Goal: Task Accomplishment & Management: Manage account settings

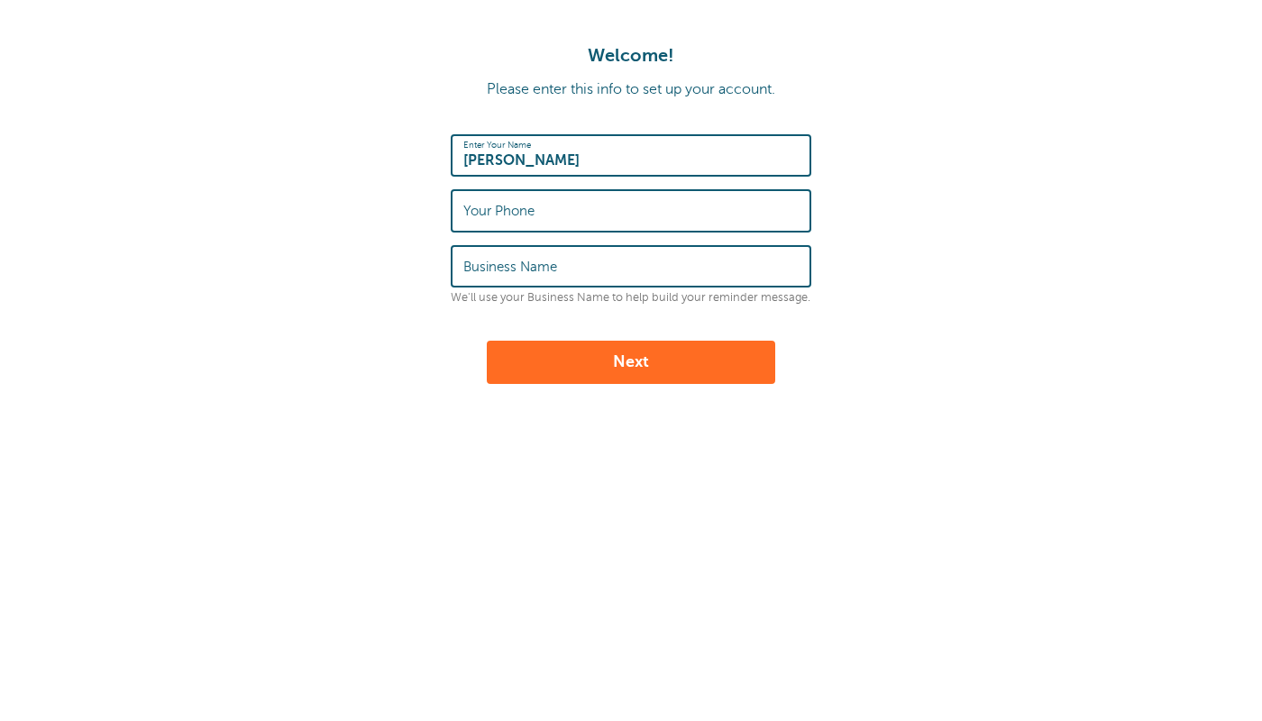
type input "[PERSON_NAME]"
click at [661, 214] on input "Your Phone" at bounding box center [630, 210] width 335 height 39
type input "5165515246"
click at [670, 264] on input "Business Name" at bounding box center [630, 266] width 335 height 39
type input "826 Pamm Ct, East Meadow, NY 11554"
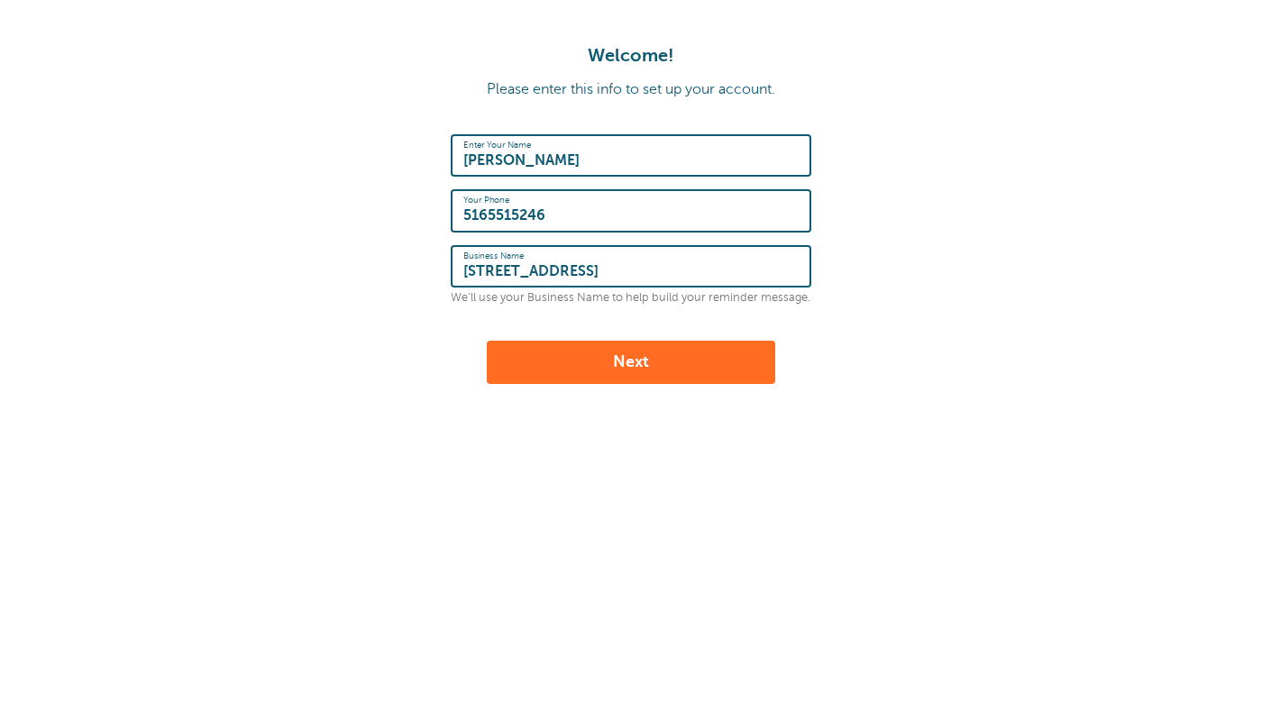
click at [677, 361] on button "Next" at bounding box center [631, 362] width 288 height 43
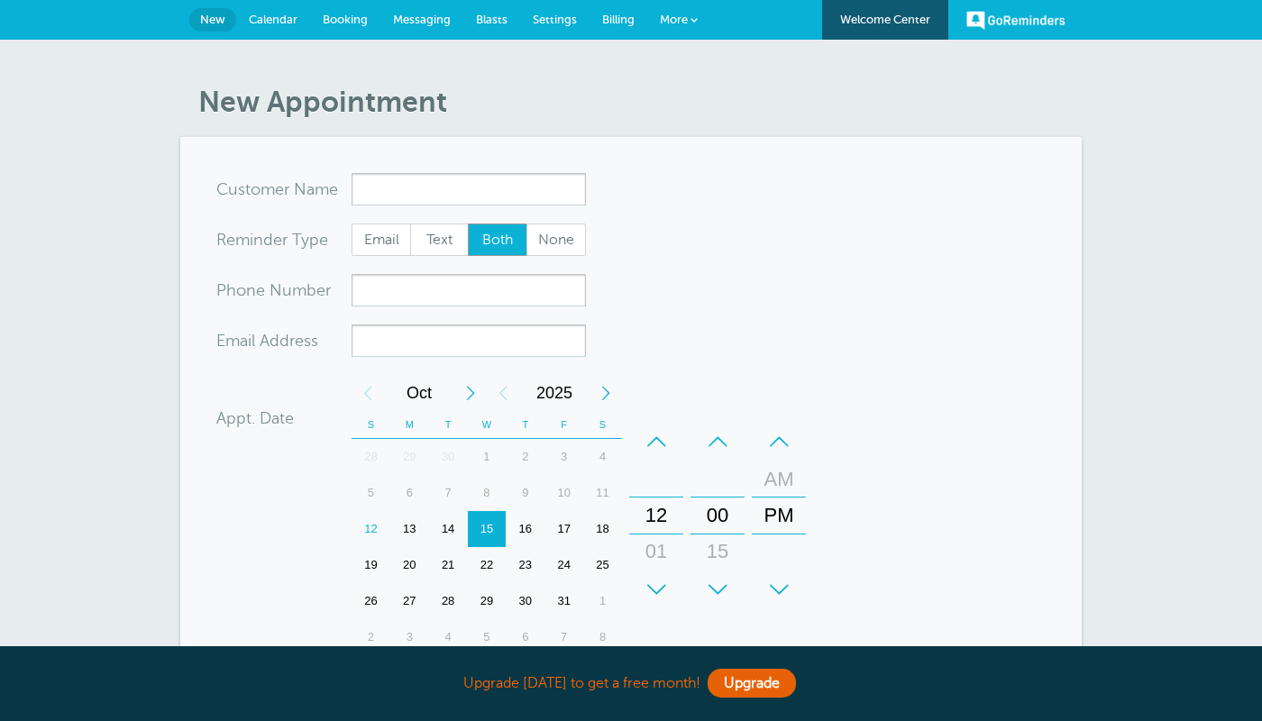
click at [504, 192] on input "x-no-autofill" at bounding box center [468, 189] width 234 height 32
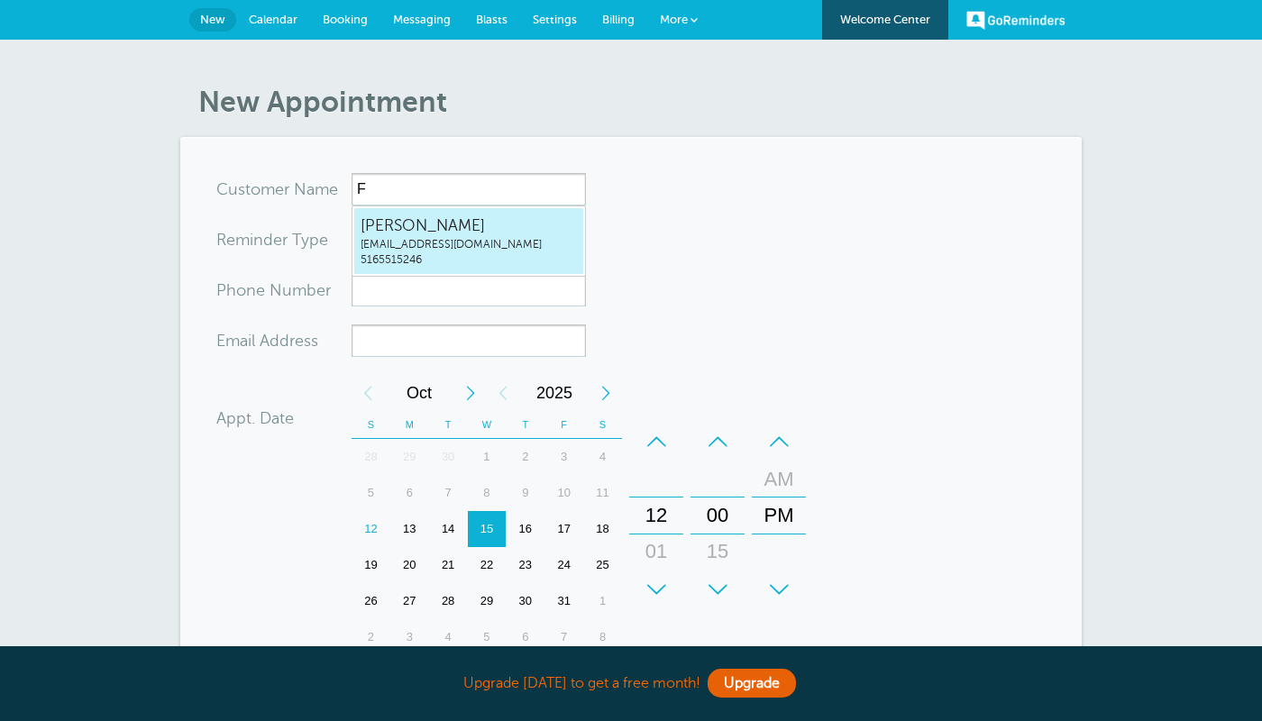
type input "FT"
radio input "true"
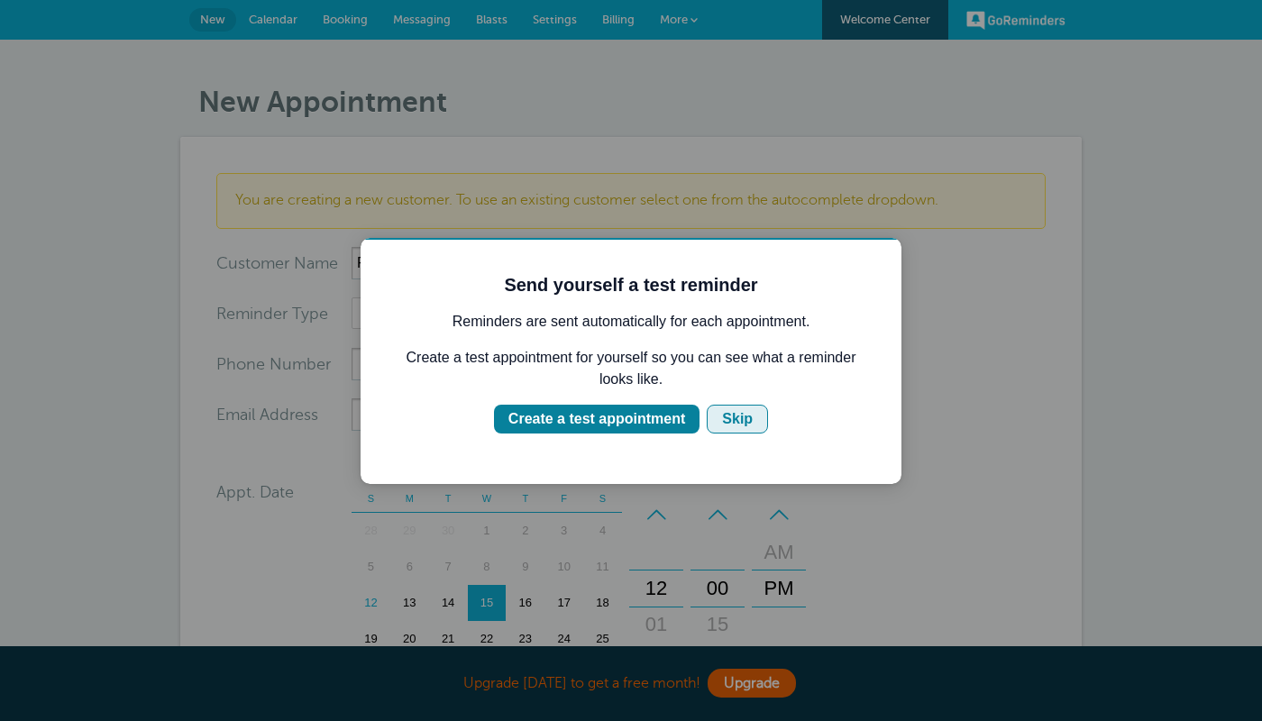
click at [745, 433] on button "Skip" at bounding box center [737, 419] width 61 height 29
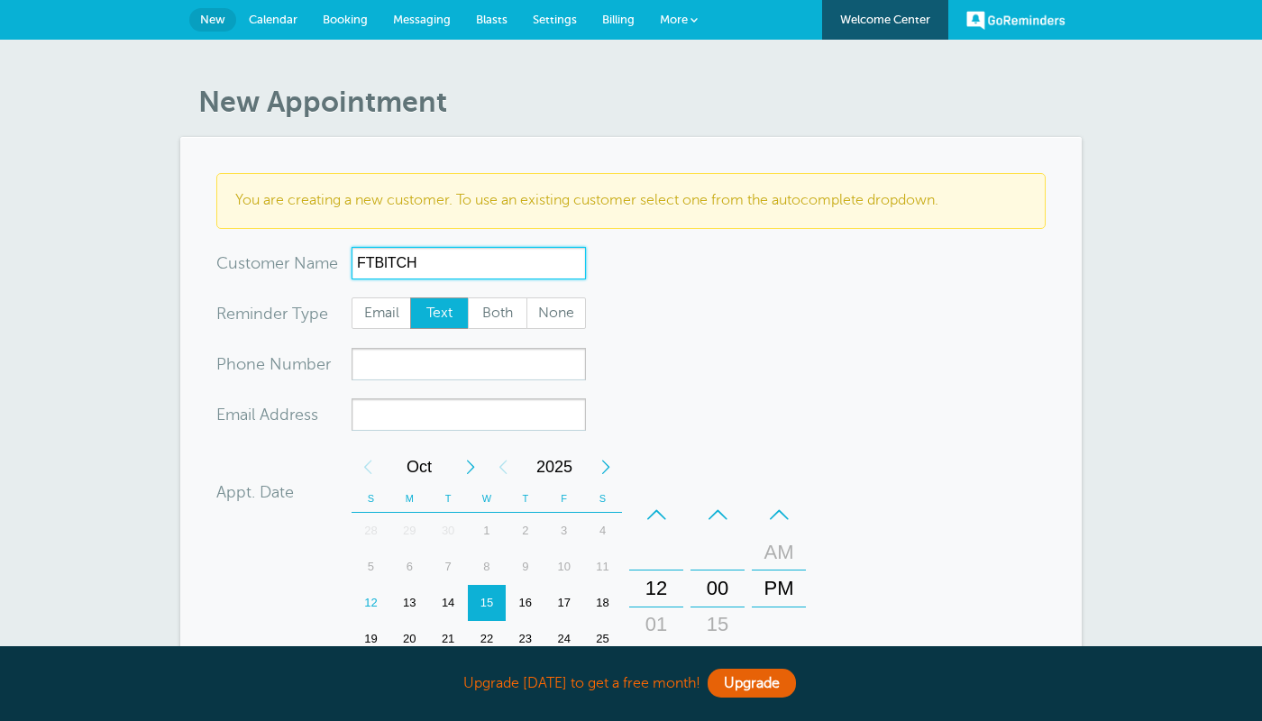
click at [506, 272] on input "FTBlTCH" at bounding box center [468, 263] width 234 height 32
type input "FTBlTCHDMSLT"
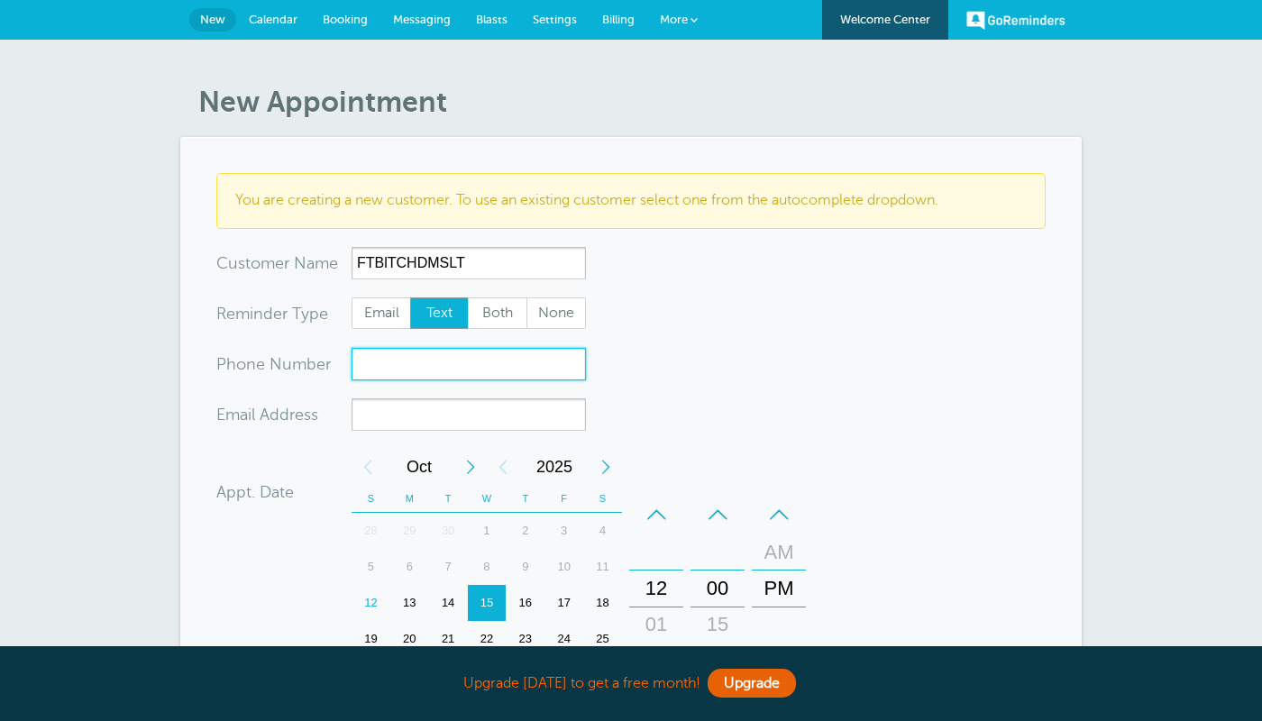
click at [466, 372] on input "xxx-no-autofill" at bounding box center [468, 364] width 234 height 32
type input "5"
paste input "5"
click at [465, 371] on input "xxx-no-autofill" at bounding box center [468, 364] width 234 height 32
type input "5165515246"
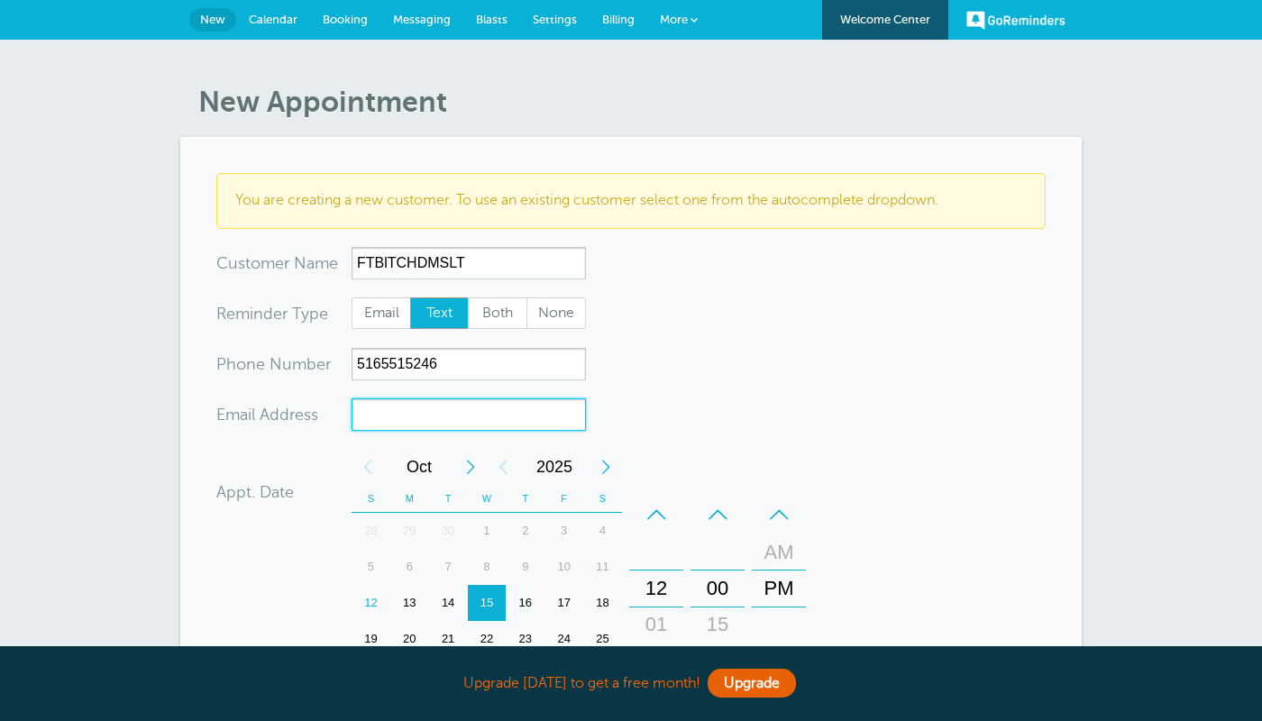
click at [444, 406] on input "xx-no-autofill" at bounding box center [468, 414] width 234 height 32
type input "samcipolla.15@gmail.com"
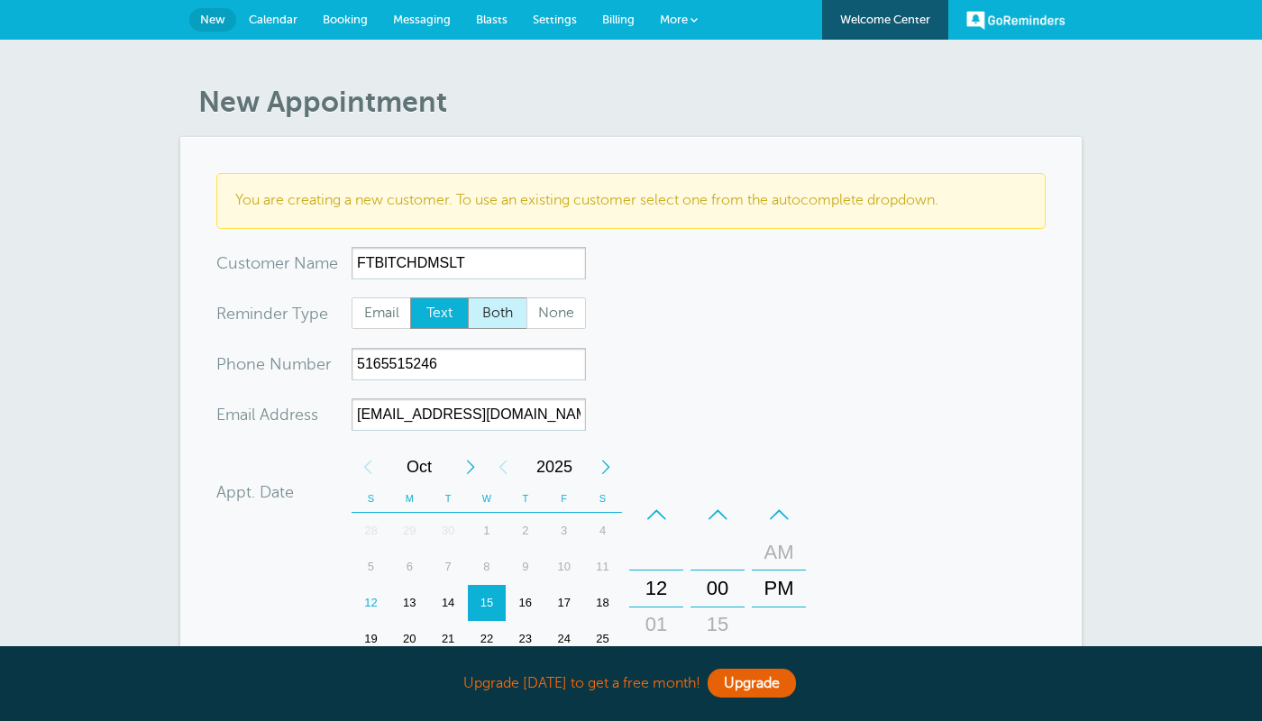
click at [505, 312] on span "Both" at bounding box center [498, 313] width 58 height 31
click at [468, 297] on input "Both" at bounding box center [467, 296] width 1 height 1
radio input "true"
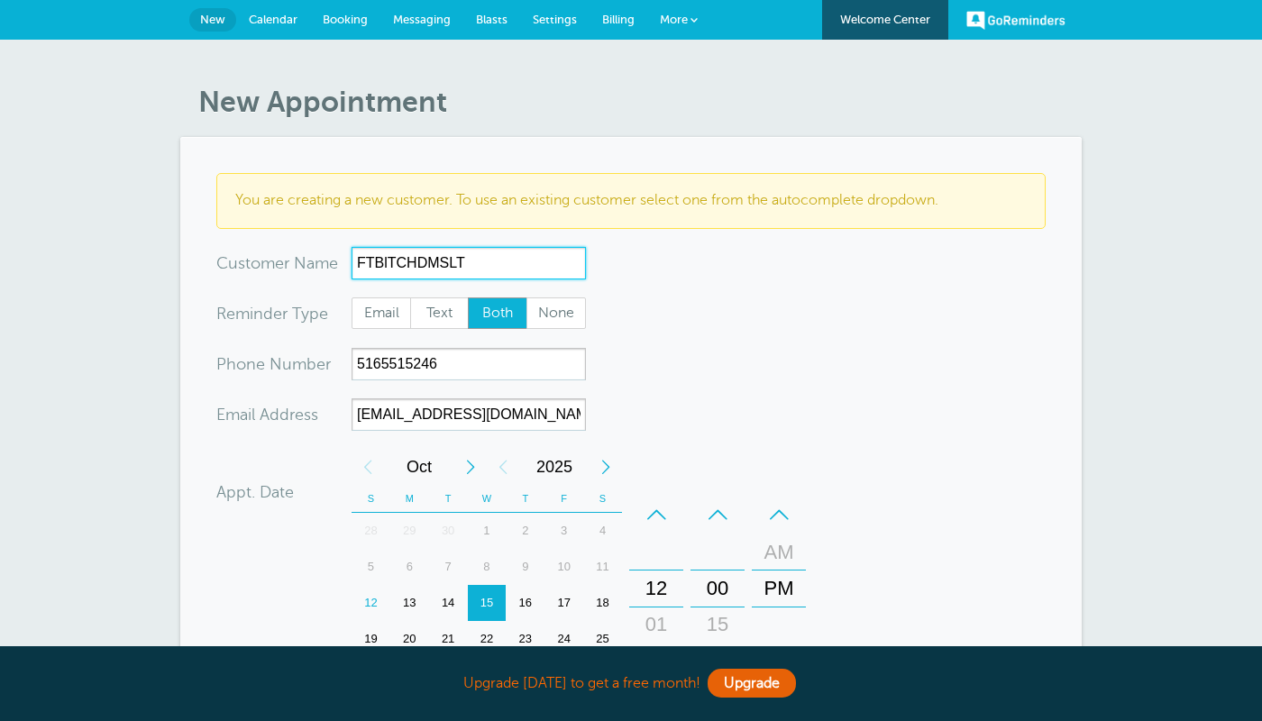
click at [536, 260] on input "FTBlTCHDMSLT" at bounding box center [468, 263] width 234 height 32
click at [688, 335] on form "You are creating a new customer. To use an existing customer select one from th…" at bounding box center [630, 579] width 829 height 812
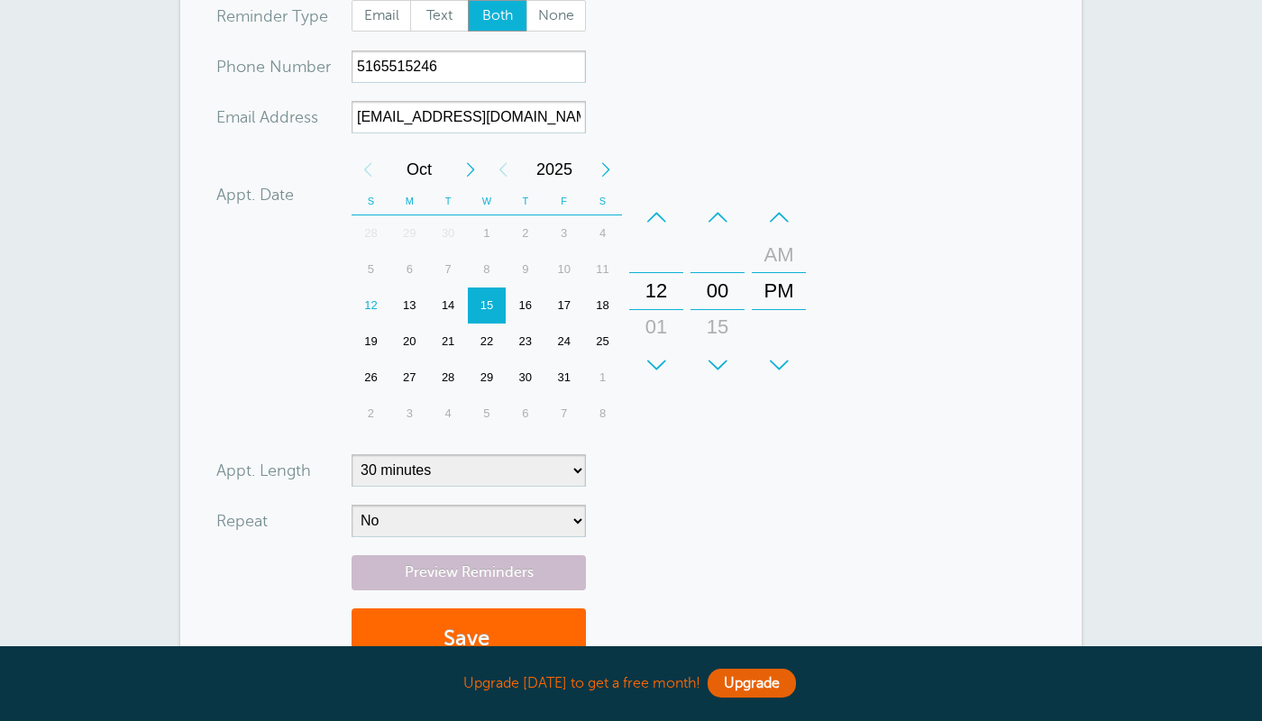
scroll to position [324, 0]
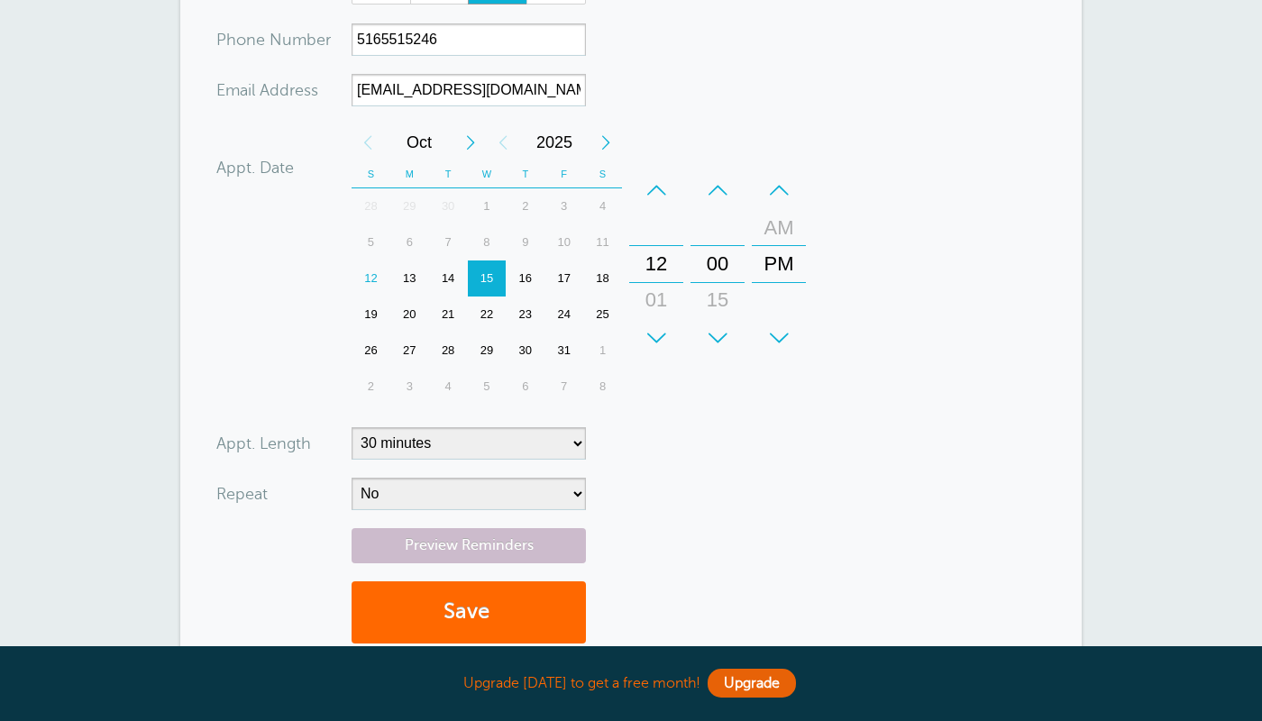
click at [378, 277] on div "12" at bounding box center [370, 278] width 39 height 36
click at [666, 335] on div "+" at bounding box center [656, 338] width 54 height 36
click at [351, 478] on select "No Daily Weekly Every 2 weeks Every 3 weeks Every 4 weeks Monthly Every 5 weeks…" at bounding box center [468, 494] width 234 height 32
select select "RRULE:FREQ=DAILY"
click option "Daily" at bounding box center [0, 0] width 0 height 0
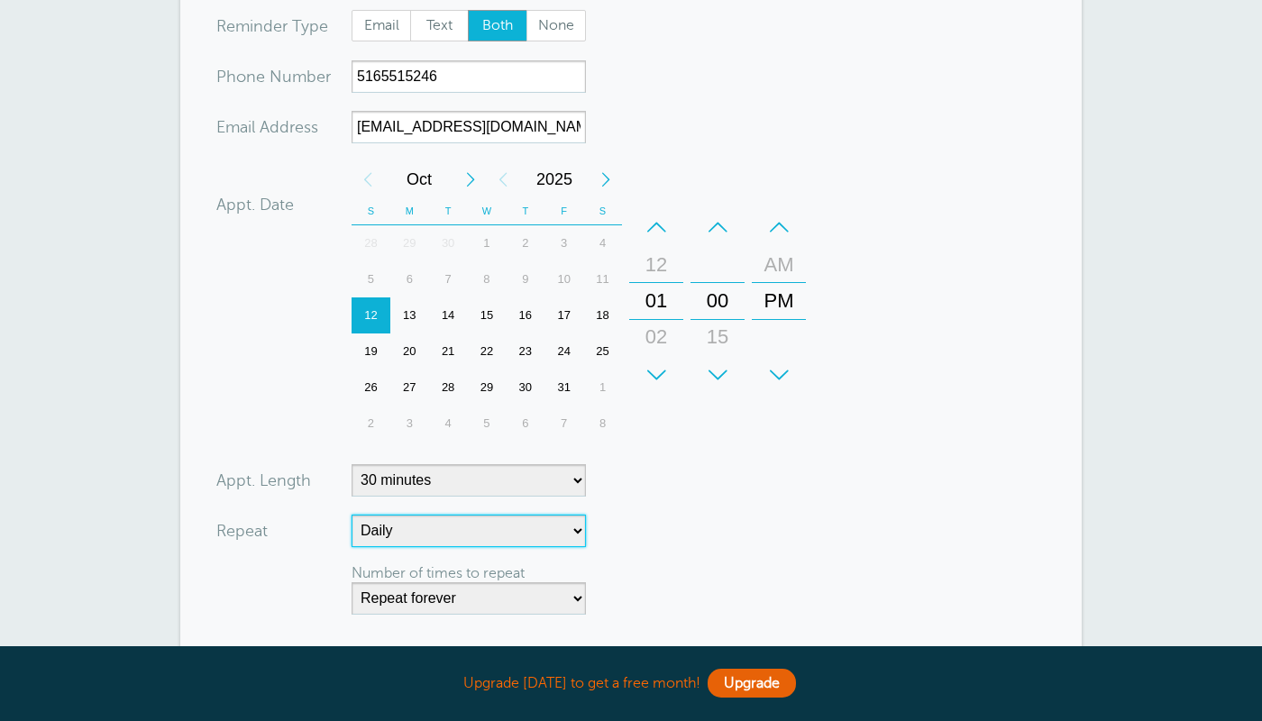
scroll to position [656, 0]
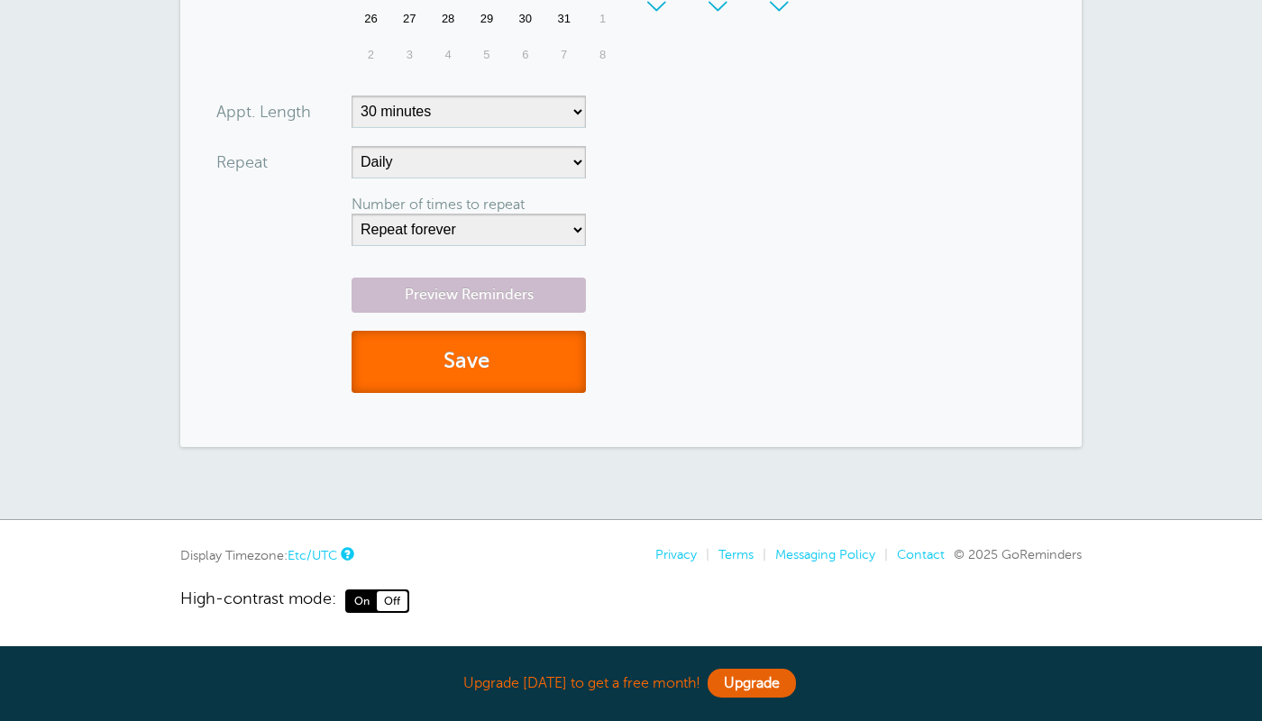
click at [551, 340] on button "Save" at bounding box center [468, 362] width 234 height 62
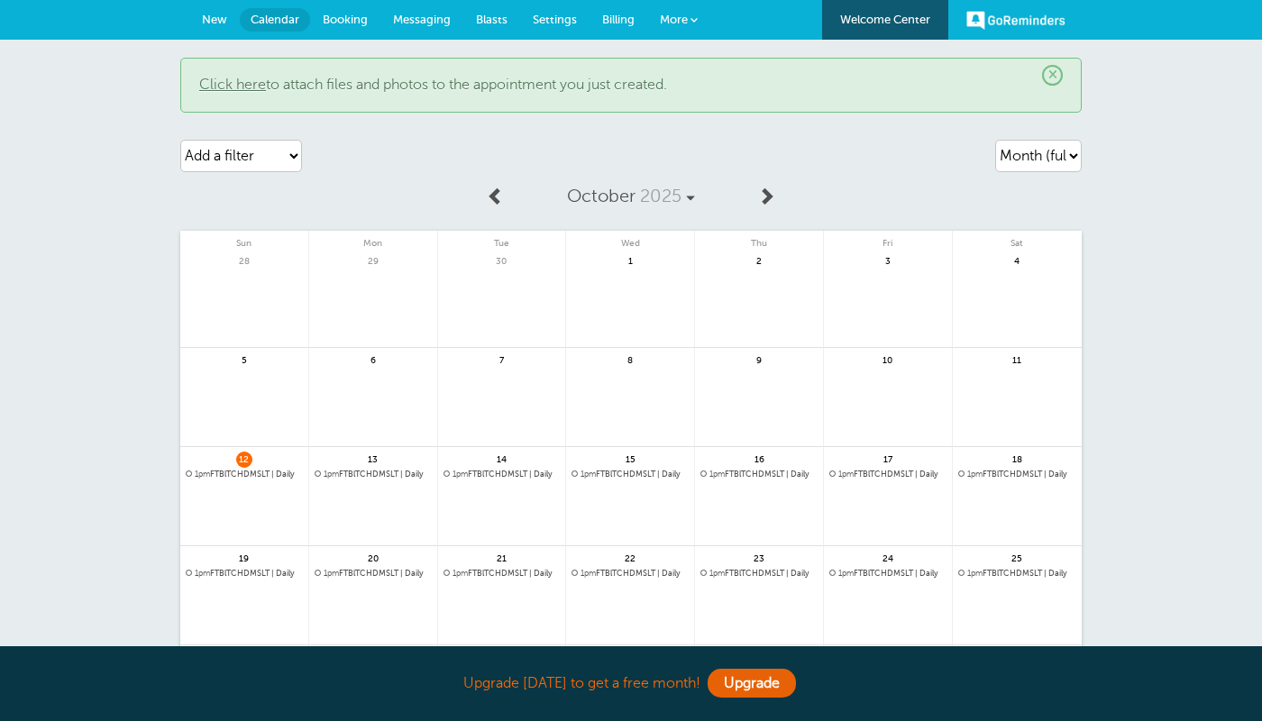
click at [564, 24] on span "Settings" at bounding box center [555, 20] width 44 height 14
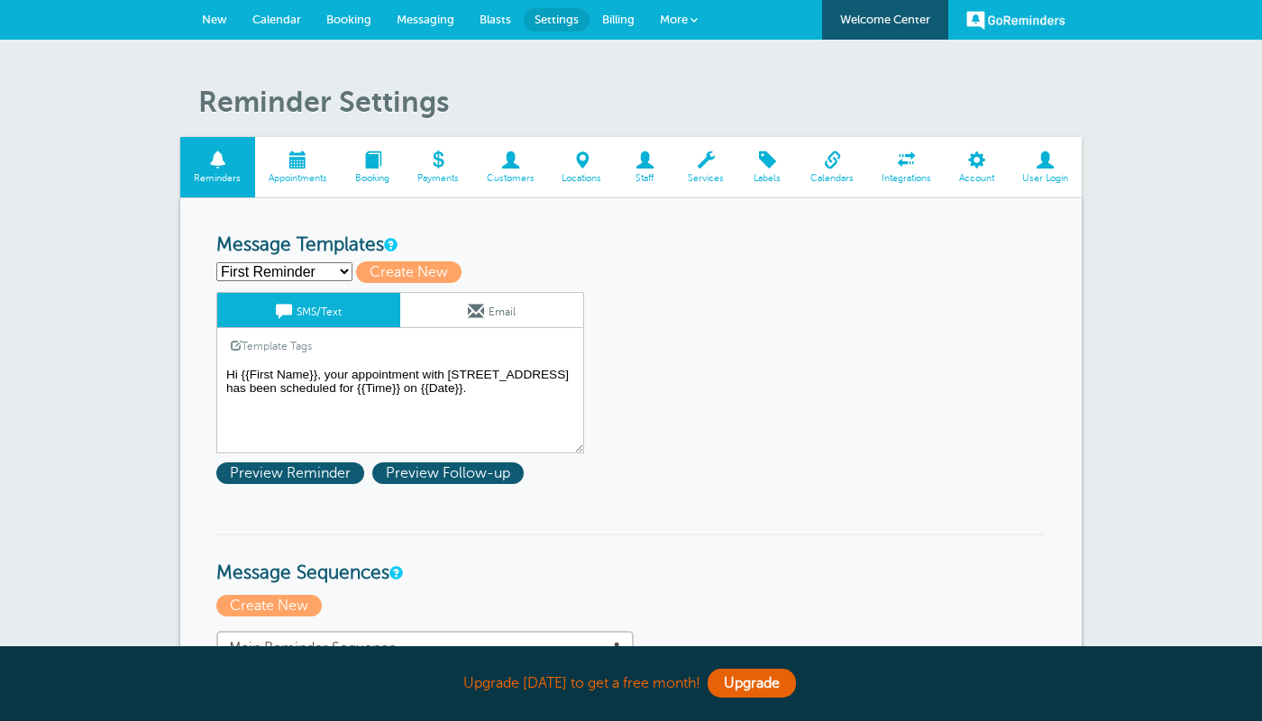
click at [419, 384] on textarea "Hi {{First Name}}, your appointment with 826 Pamm Ct, East Meadow, NY 11554 has…" at bounding box center [400, 408] width 368 height 90
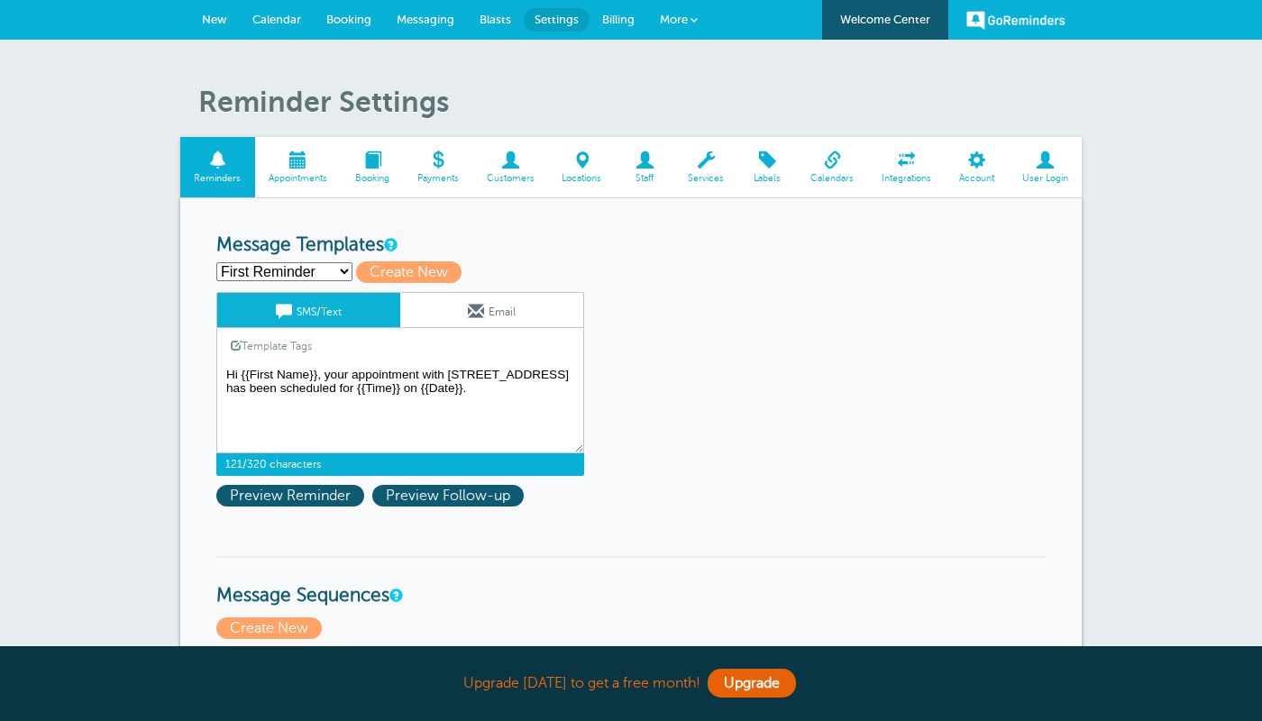
click at [418, 384] on textarea "Hi {{First Name}}, your appointment with 826 Pamm Ct, East Meadow, NY 11554 has…" at bounding box center [400, 408] width 368 height 90
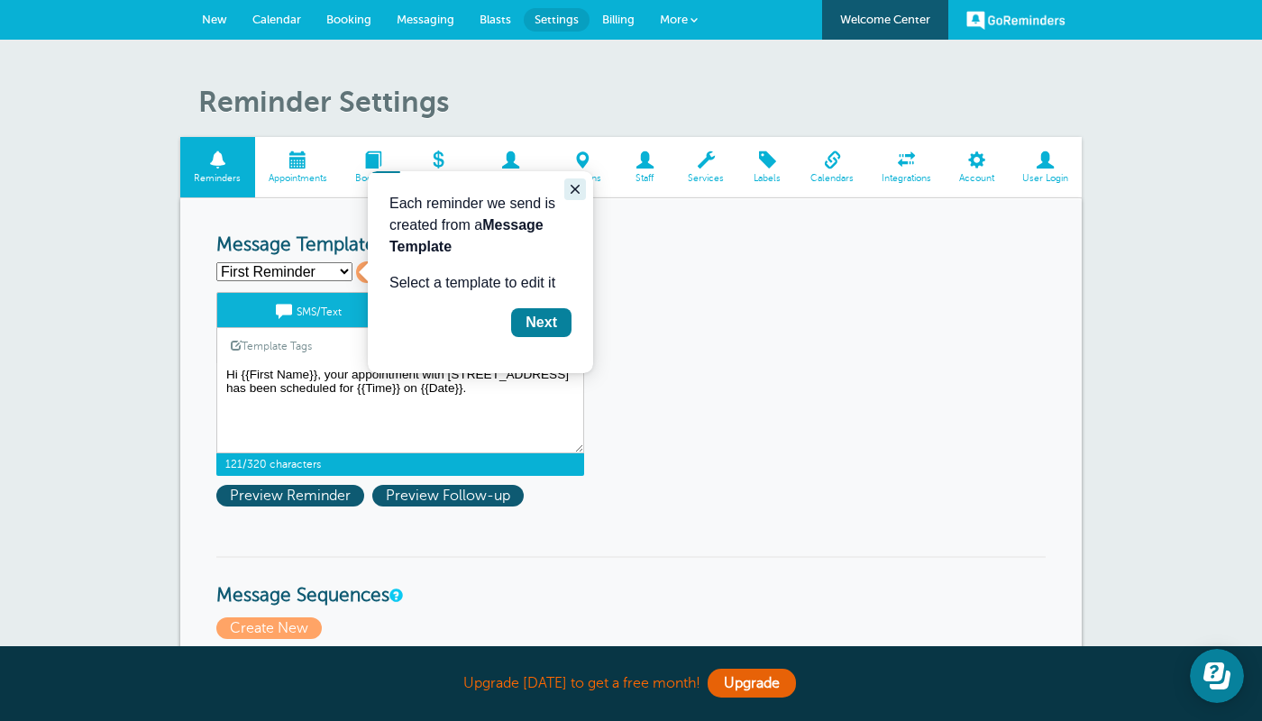
click at [572, 193] on icon "Close guide" at bounding box center [574, 189] width 9 height 9
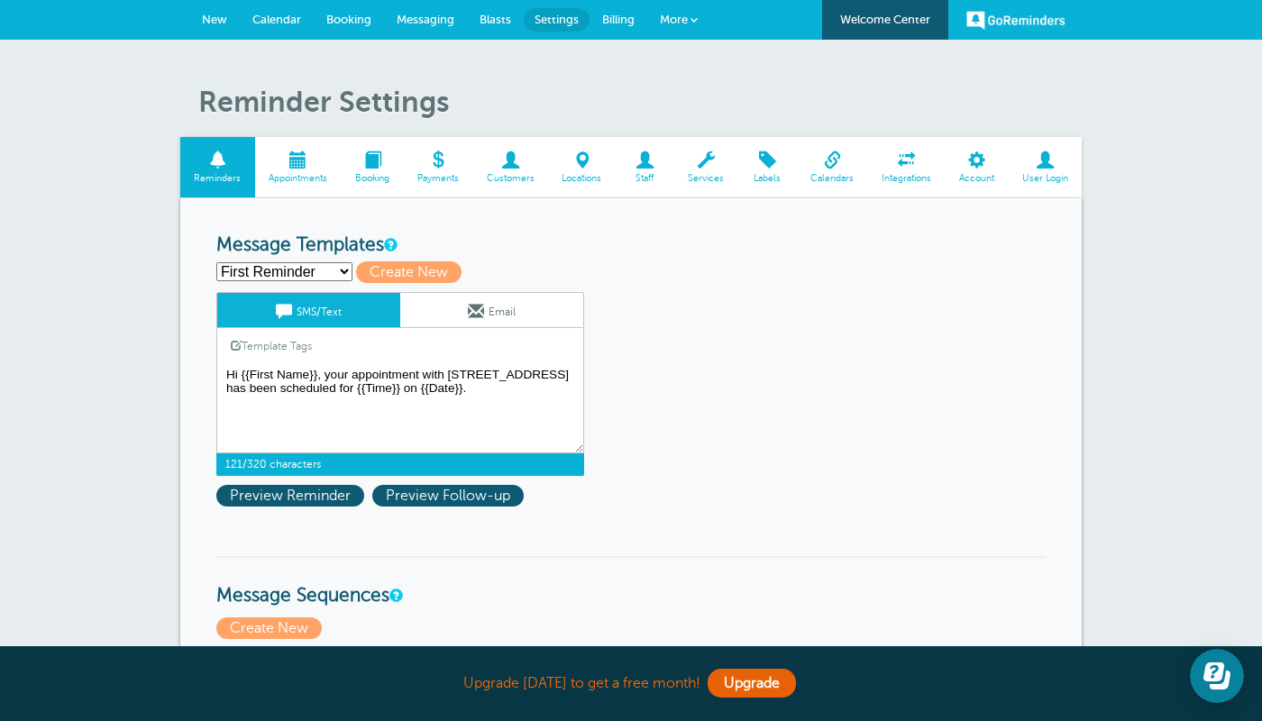
click at [332, 373] on textarea "Hi {{First Name}}, your appointment with 826 Pamm Ct, East Meadow, NY 11554 has…" at bounding box center [400, 408] width 368 height 90
click at [417, 376] on textarea "Hi {{First Name}}, your appointment with 826 Pamm Ct, East Meadow, NY 11554 has…" at bounding box center [400, 408] width 368 height 90
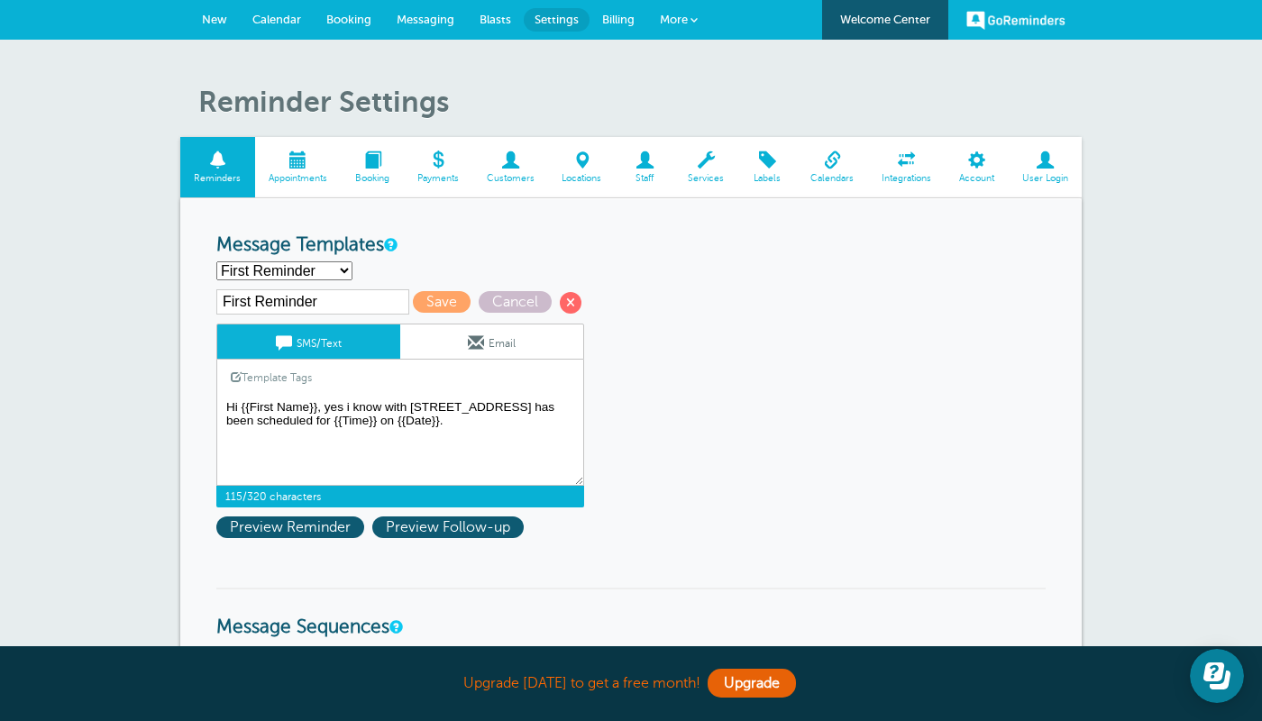
click at [409, 407] on textarea "Hi {{First Name}}, your appointment with 826 Pamm Ct, East Meadow, NY 11554 has…" at bounding box center [400, 441] width 368 height 90
drag, startPoint x: 263, startPoint y: 420, endPoint x: 496, endPoint y: 442, distance: 233.5
click at [494, 442] on textarea "Hi {{First Name}}, your appointment with 826 Pamm Ct, East Meadow, NY 11554 has…" at bounding box center [400, 441] width 368 height 90
type textarea "Hi {{First Name}}, yes i know 826 Pamm Ct, East Meadow, NY 11554"
click at [434, 302] on span "Save" at bounding box center [442, 302] width 58 height 22
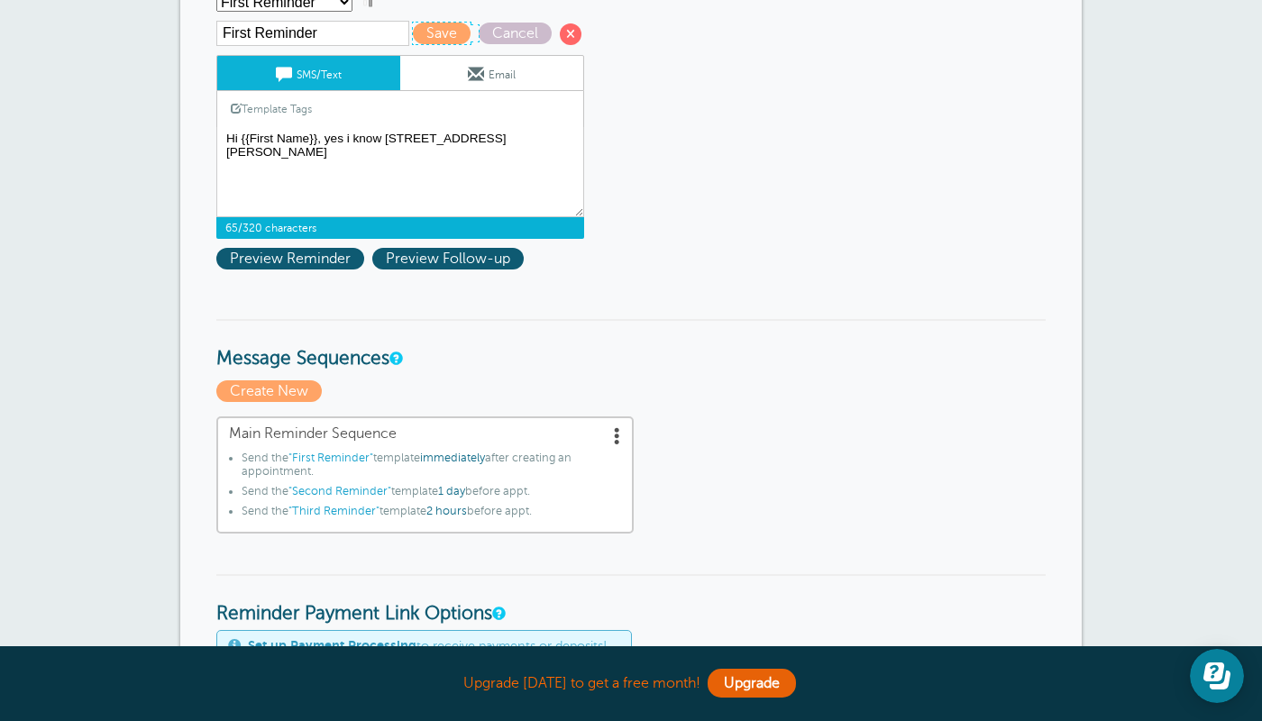
scroll to position [316, 0]
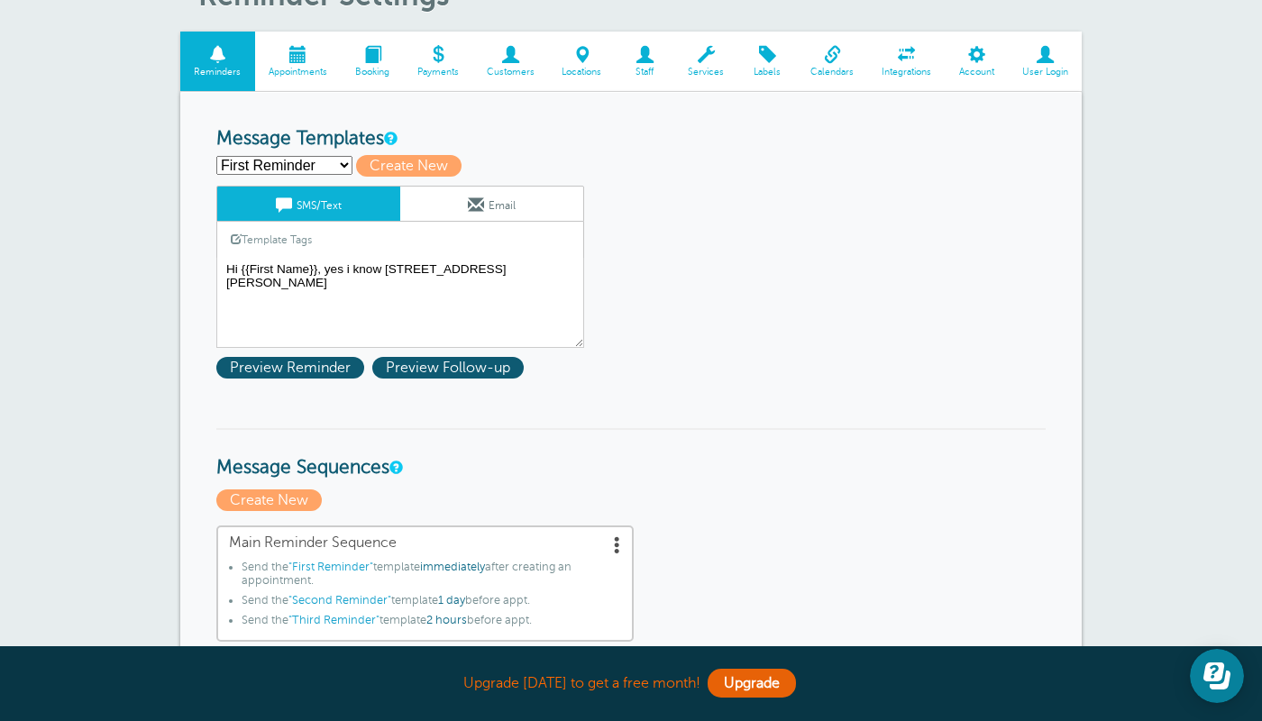
scroll to position [159, 0]
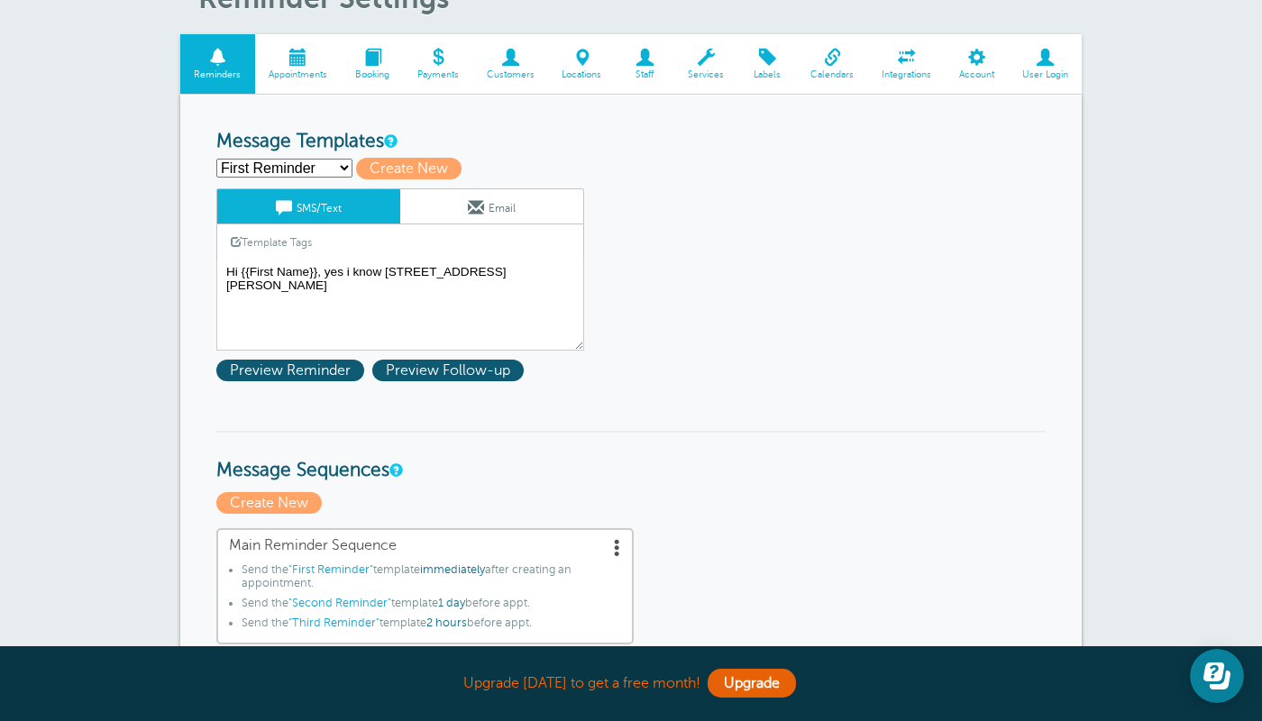
select select "163810"
click option "Second Reminder" at bounding box center [0, 0] width 0 height 0
type input "Second Reminder"
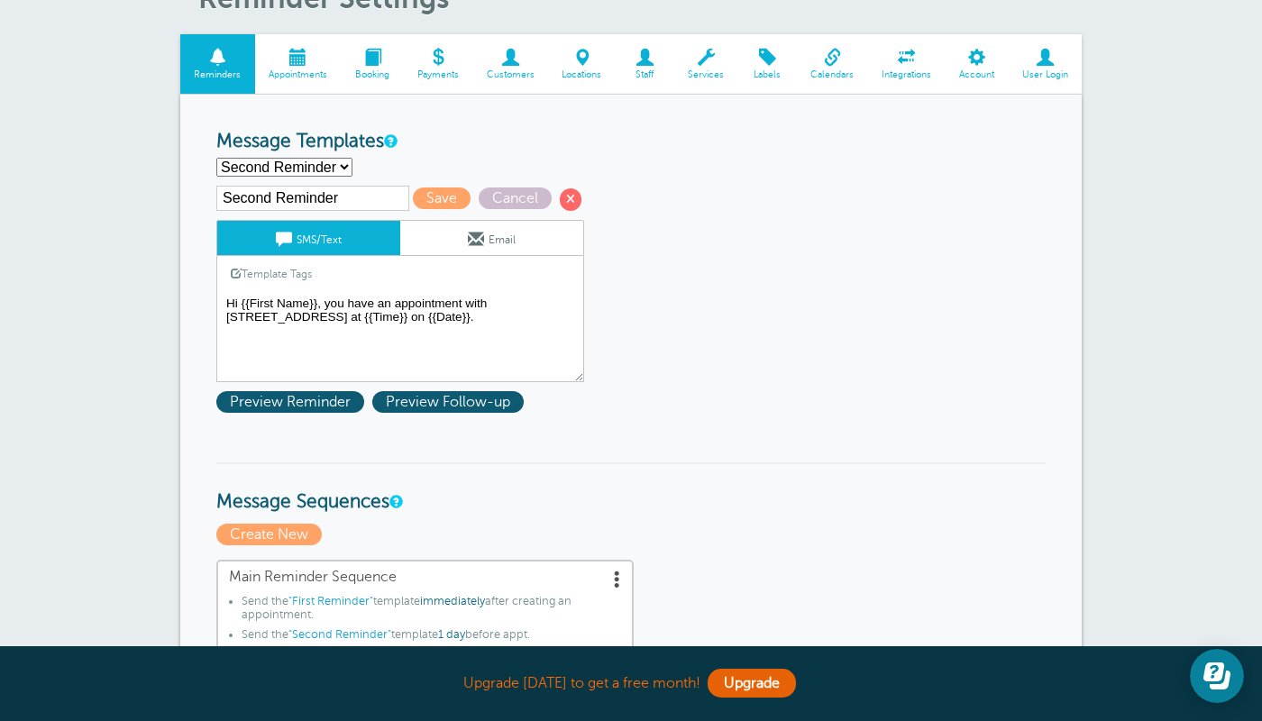
click at [334, 303] on textarea "Hi {{First Name}}, yes i know [STREET_ADDRESS][PERSON_NAME]" at bounding box center [400, 337] width 368 height 90
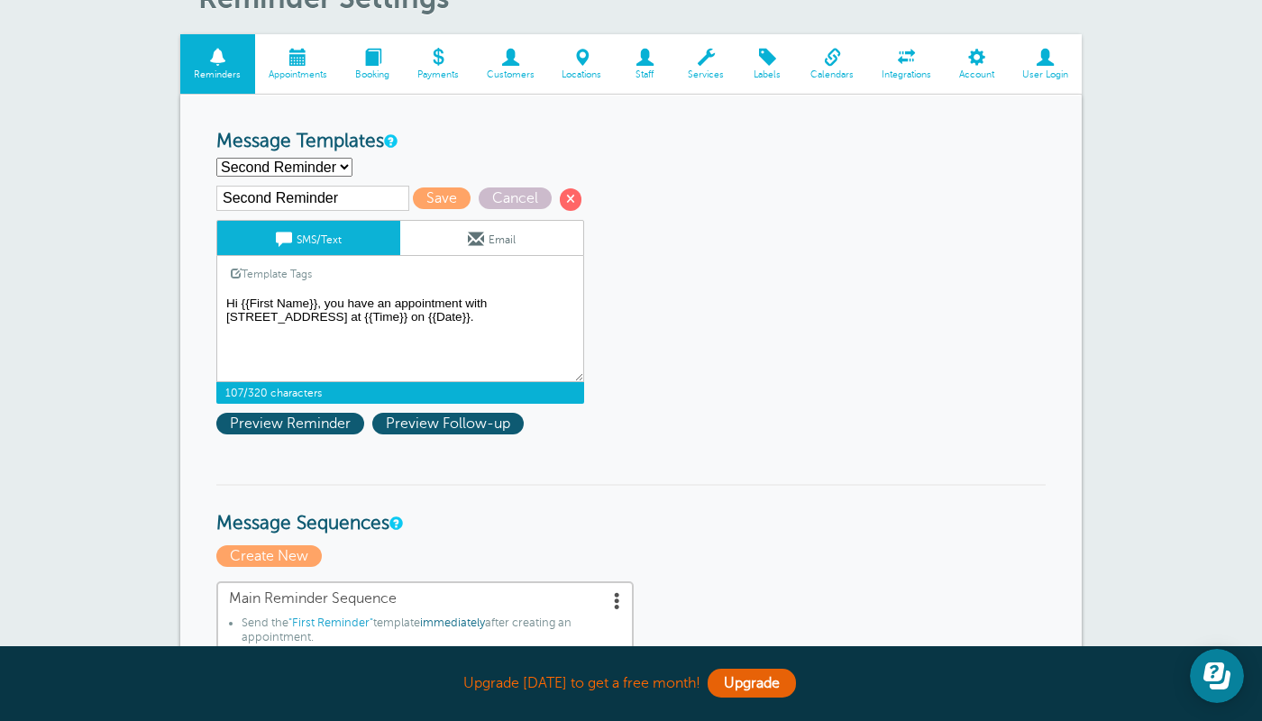
drag, startPoint x: 334, startPoint y: 303, endPoint x: 484, endPoint y: 298, distance: 149.7
click at [484, 298] on textarea "Hi {{First Name}}, yes i know [STREET_ADDRESS][PERSON_NAME]" at bounding box center [400, 337] width 368 height 90
drag, startPoint x: 263, startPoint y: 316, endPoint x: 405, endPoint y: 324, distance: 141.7
click at [405, 324] on textarea "Hi {{First Name}}, yes i know [STREET_ADDRESS][PERSON_NAME]" at bounding box center [400, 337] width 368 height 90
type textarea "Hi {{First Name}}, uh oh [STREET_ADDRESS][PERSON_NAME]"
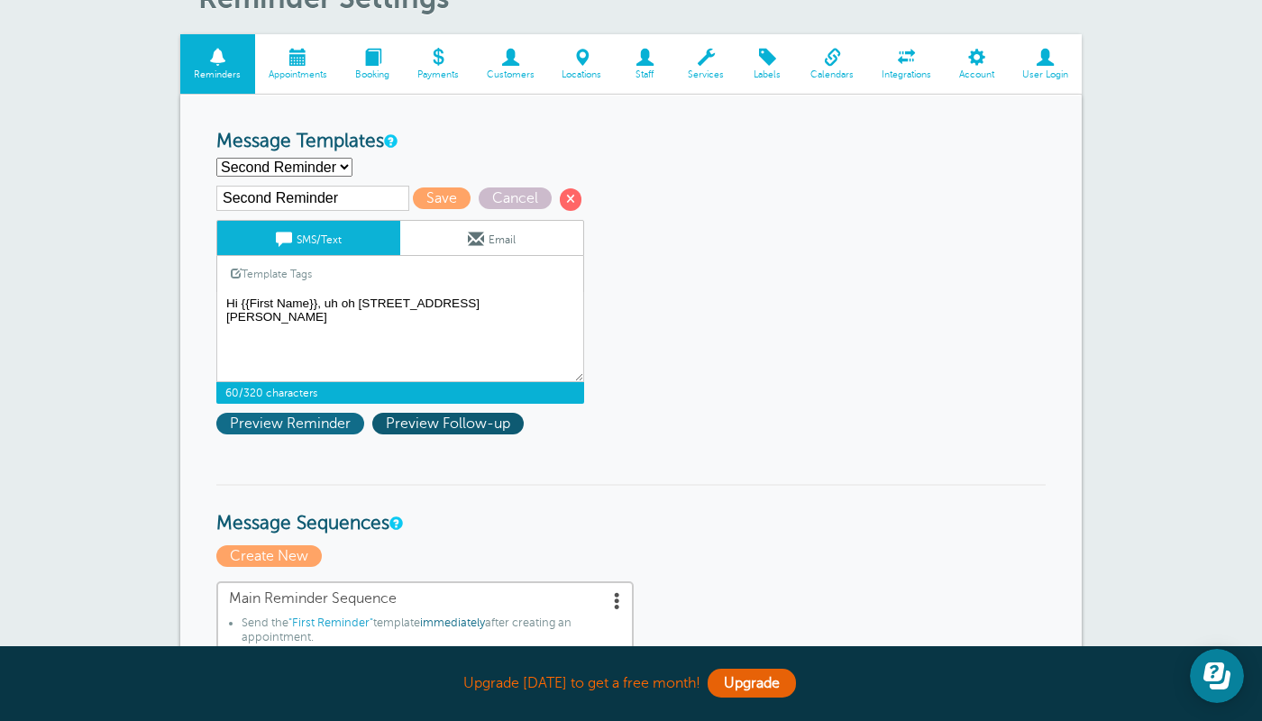
click at [324, 422] on span "Preview Reminder" at bounding box center [290, 424] width 148 height 22
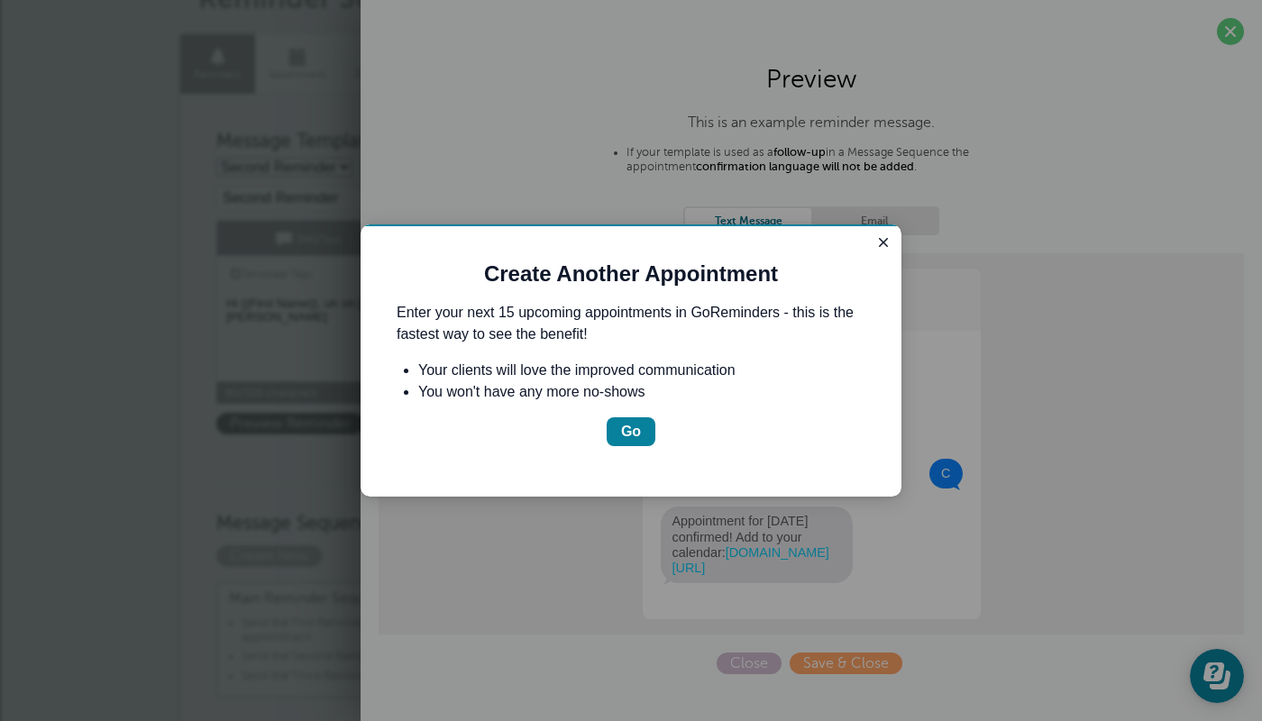
scroll to position [0, 0]
click at [875, 239] on button "Close guide" at bounding box center [883, 243] width 22 height 22
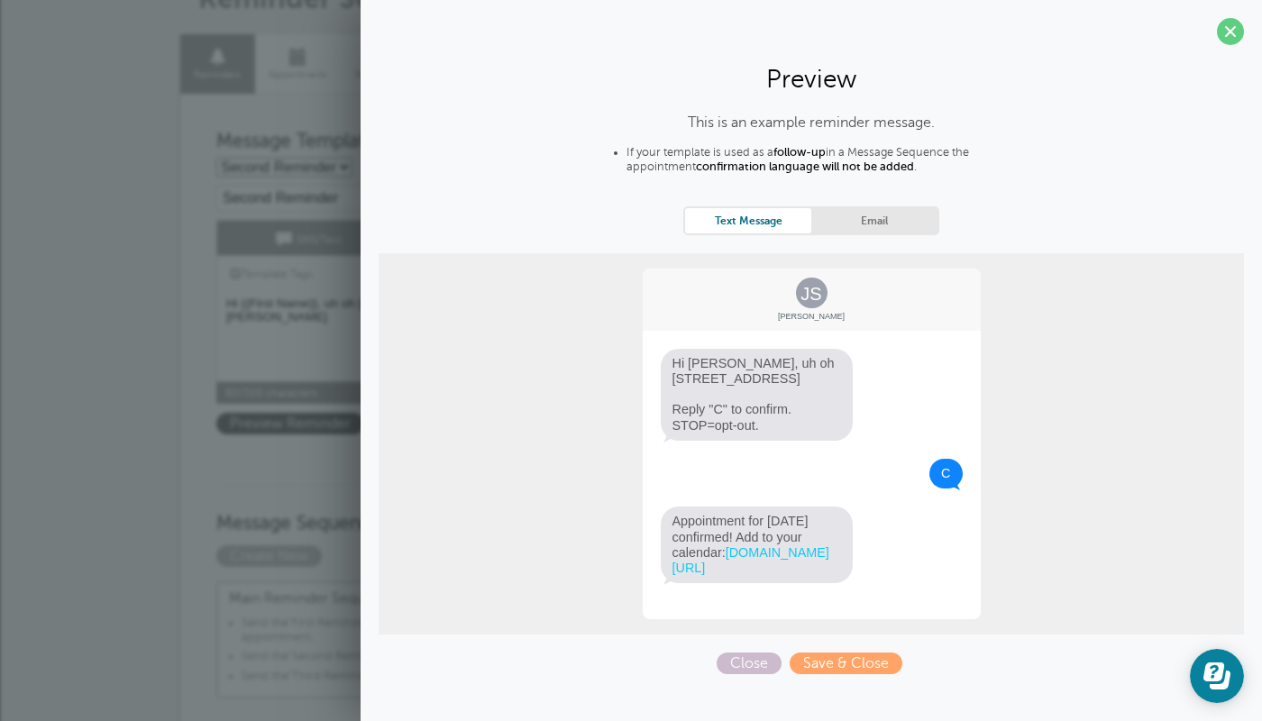
click at [1234, 35] on span at bounding box center [1230, 31] width 27 height 27
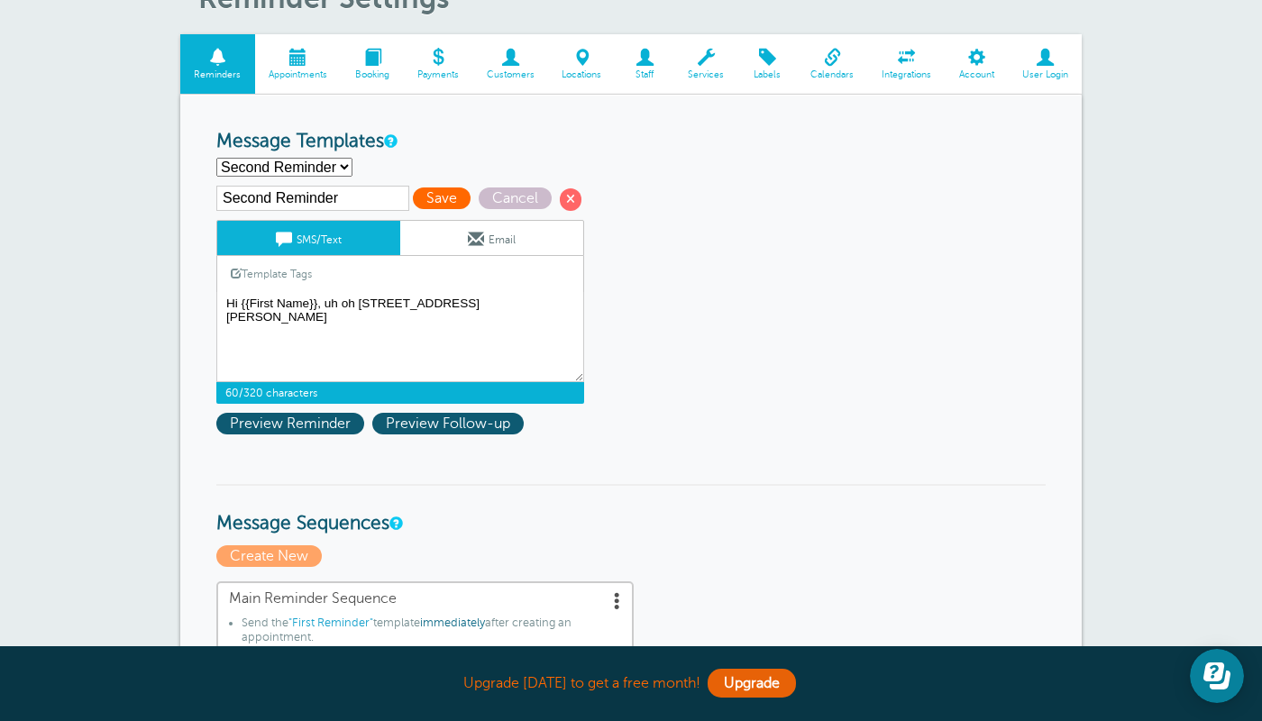
click at [422, 196] on span "Save" at bounding box center [442, 198] width 58 height 22
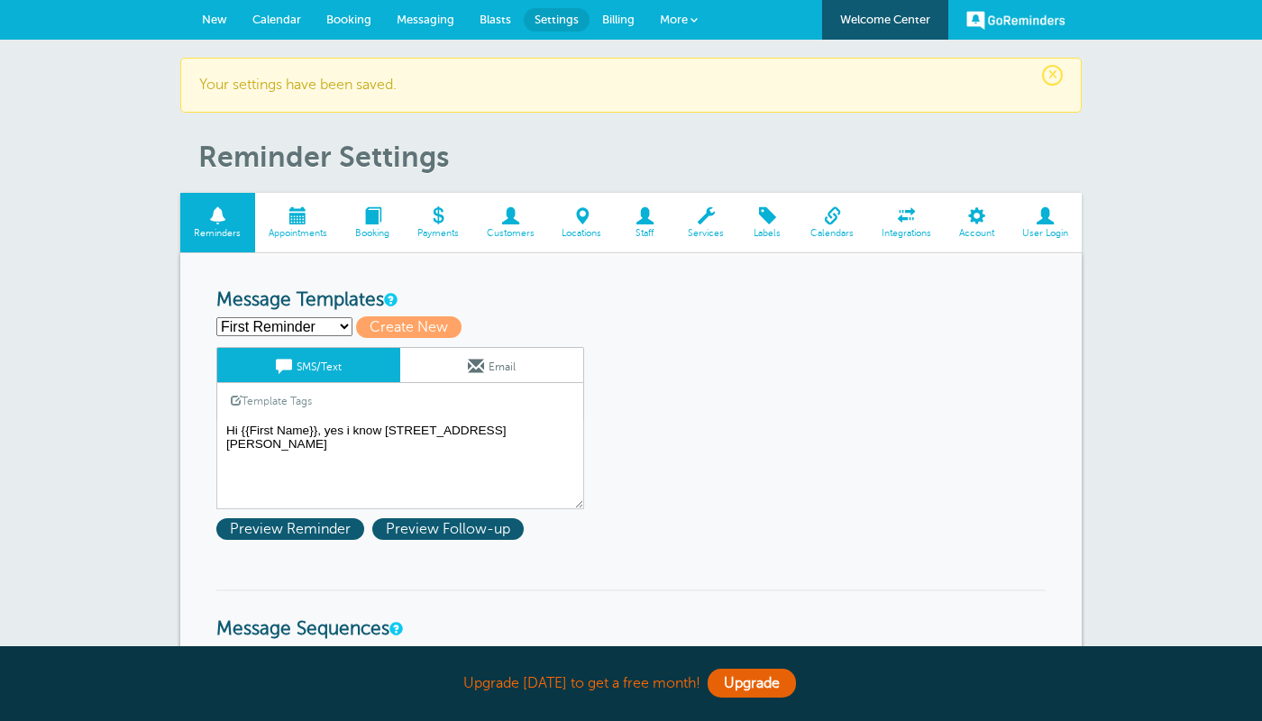
select select "163811"
click option "Third Reminder" at bounding box center [0, 0] width 0 height 0
type input "Third Reminder"
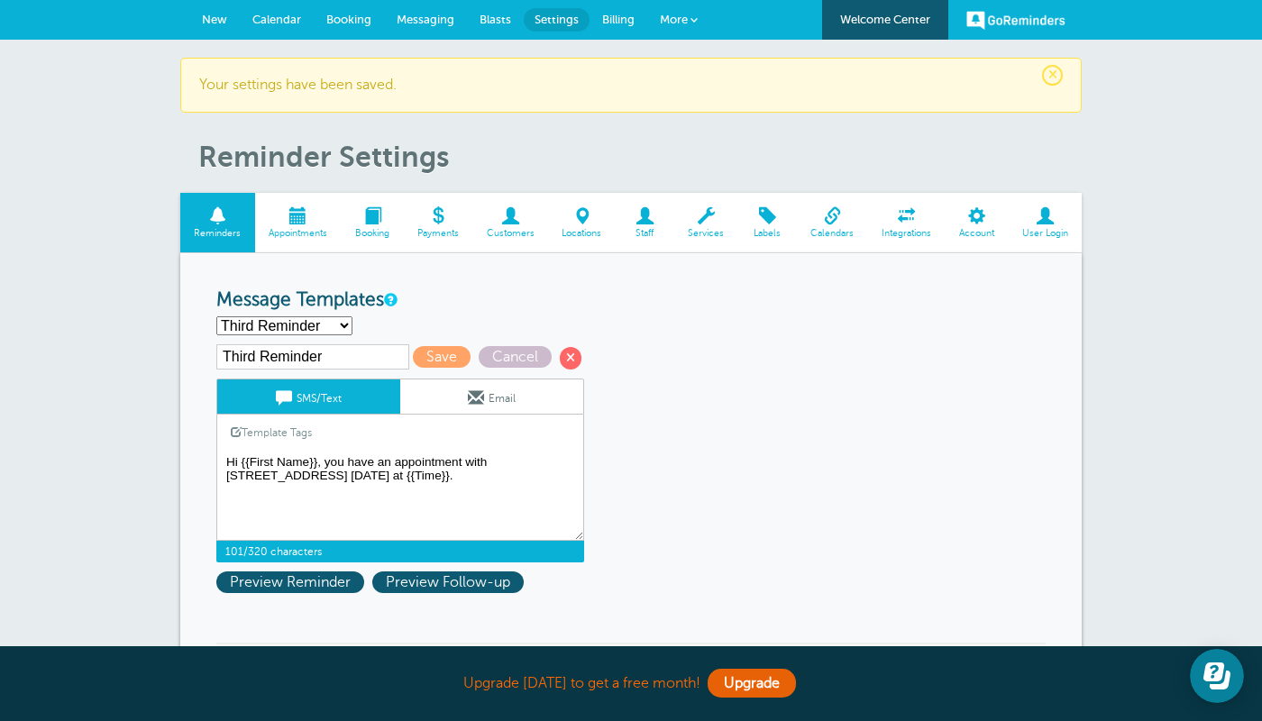
drag, startPoint x: 329, startPoint y: 460, endPoint x: 486, endPoint y: 467, distance: 157.0
click at [487, 467] on textarea "Hi {{First Name}}, yes i know [STREET_ADDRESS][PERSON_NAME]" at bounding box center [400, 496] width 368 height 90
type textarea "Hi {{First Name}}, say hi to jess at 826 Pamm Ct, East Meadow, NY 11554 today a…"
click at [442, 348] on span "Save" at bounding box center [442, 357] width 58 height 22
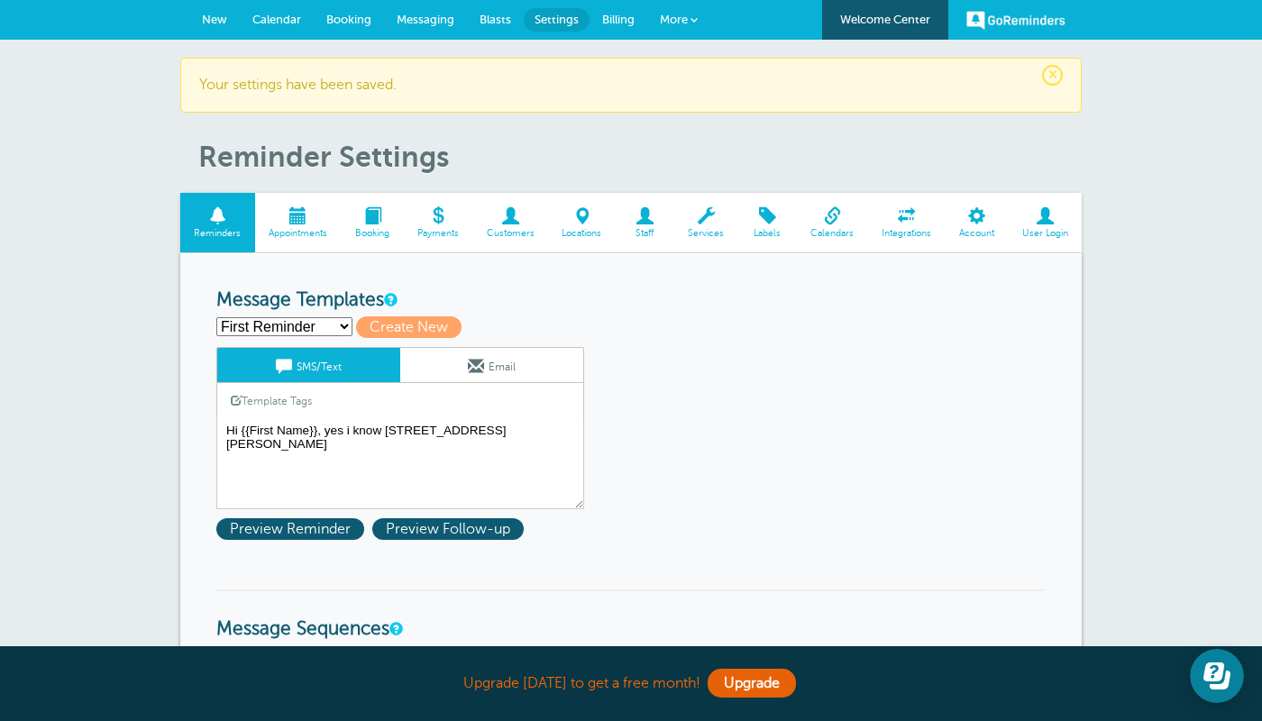
click at [611, 20] on span "Billing" at bounding box center [618, 20] width 32 height 14
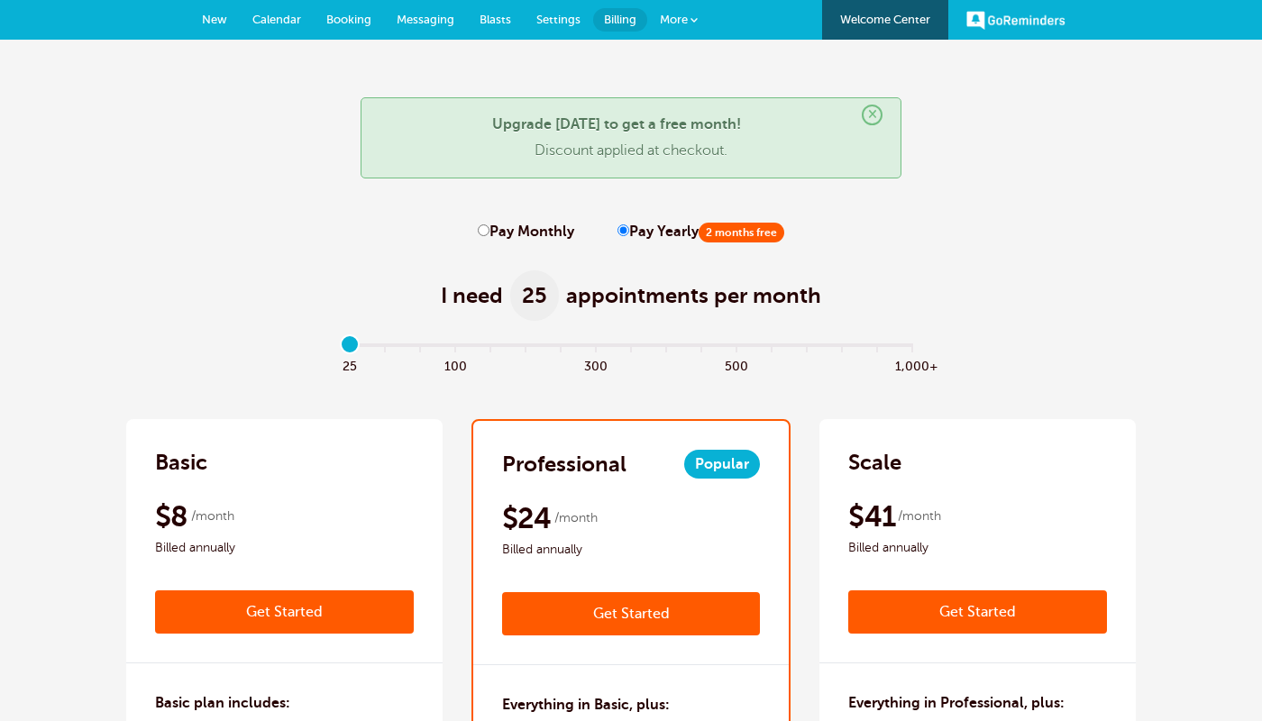
click at [670, 11] on link "More" at bounding box center [678, 20] width 63 height 41
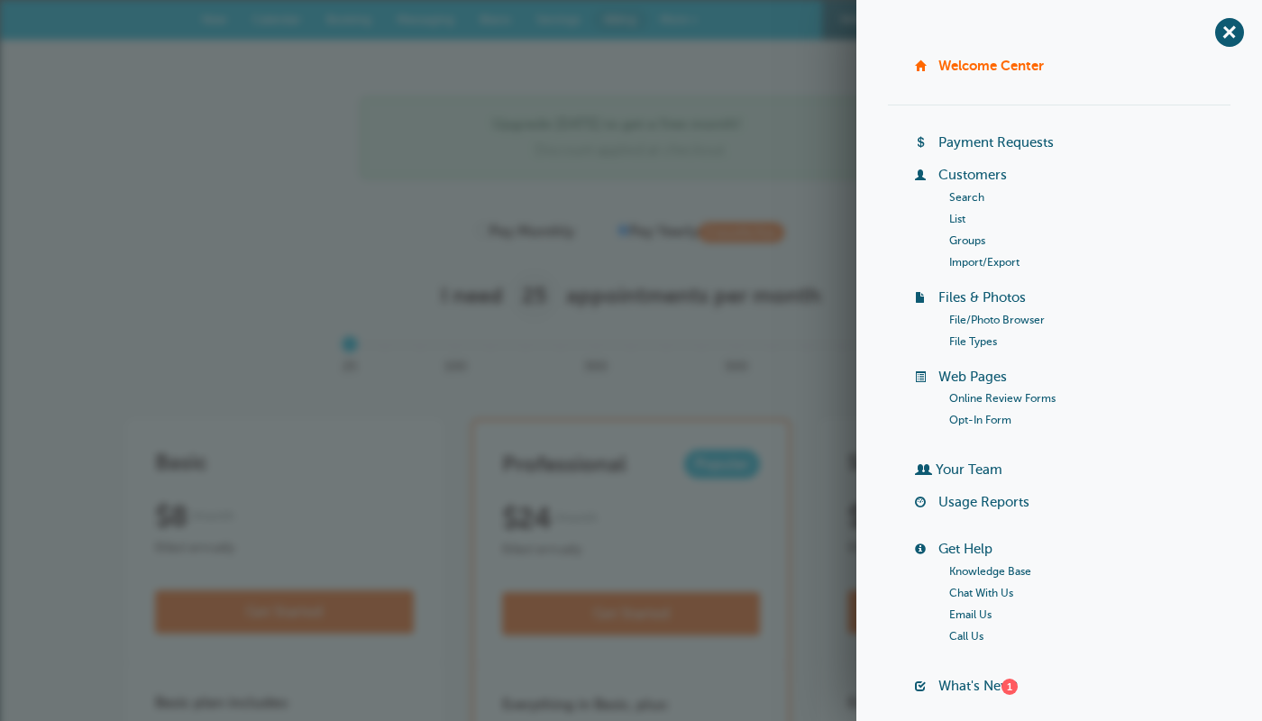
click at [671, 12] on link "More" at bounding box center [678, 20] width 63 height 41
click at [1226, 34] on span "+" at bounding box center [1228, 32] width 41 height 41
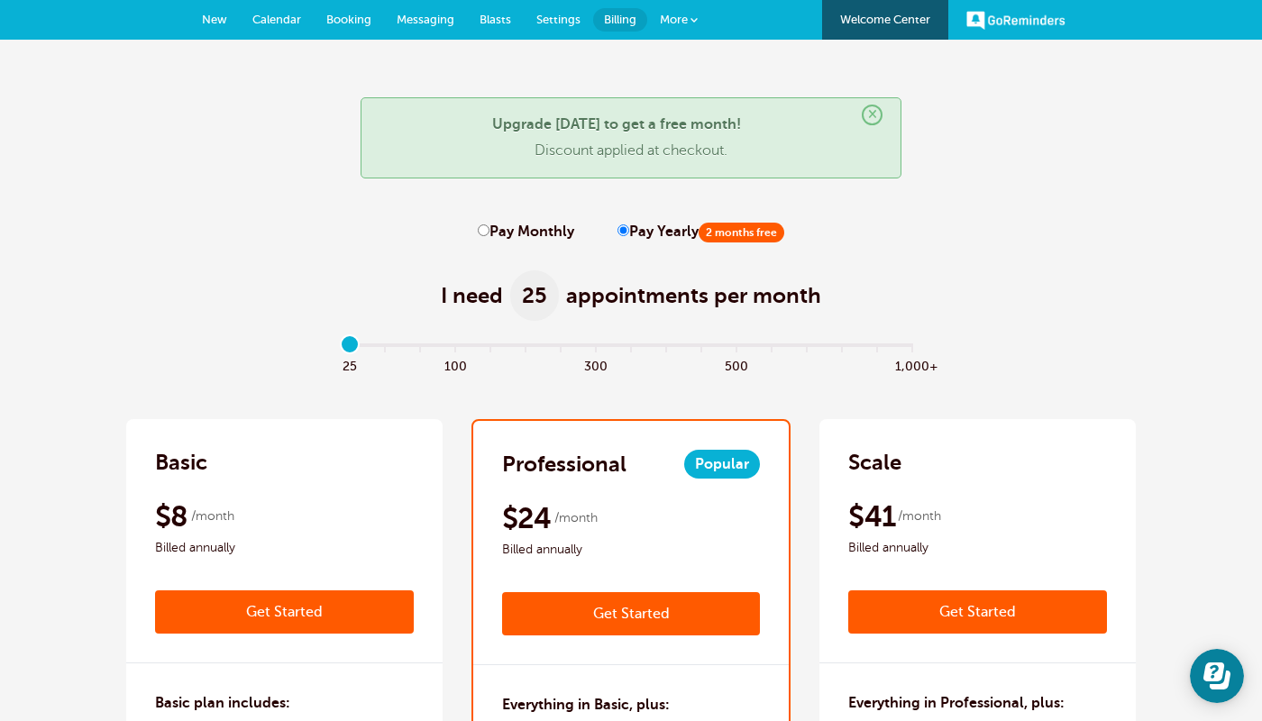
click at [390, 28] on link "Messaging" at bounding box center [425, 20] width 83 height 40
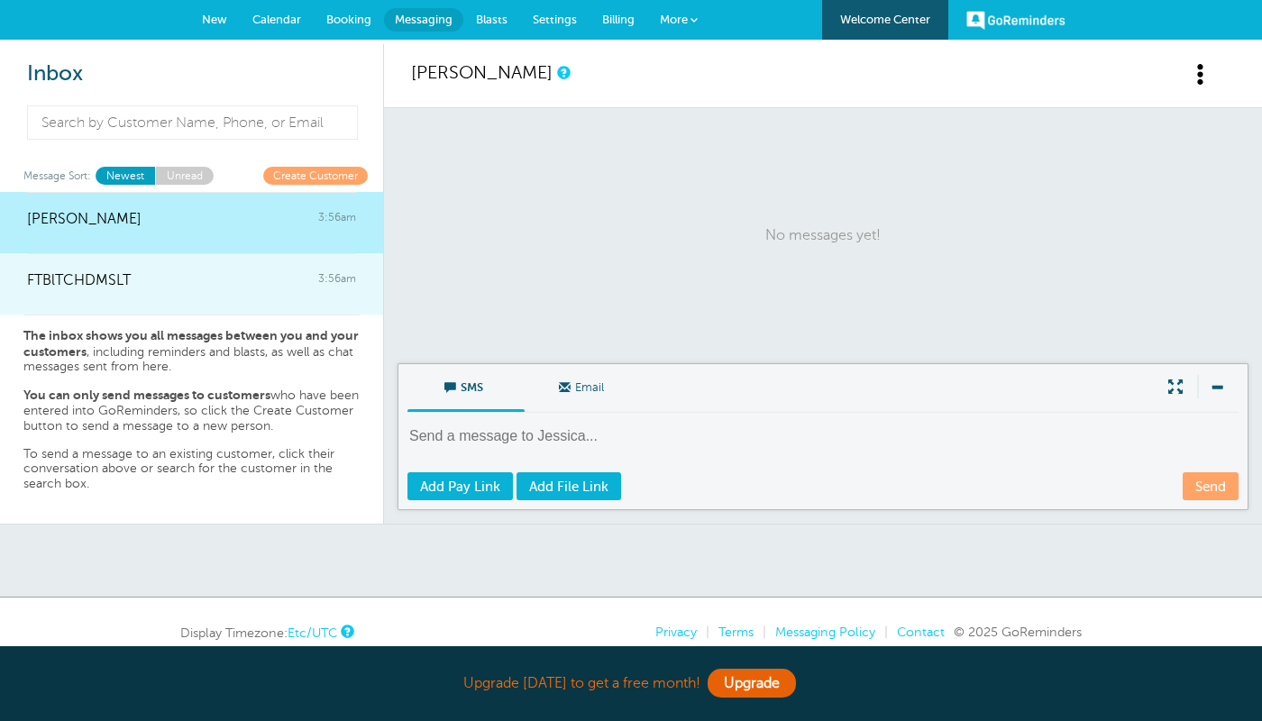
click at [187, 278] on div "FTBlTCHDMSLT 3:56am" at bounding box center [191, 271] width 329 height 36
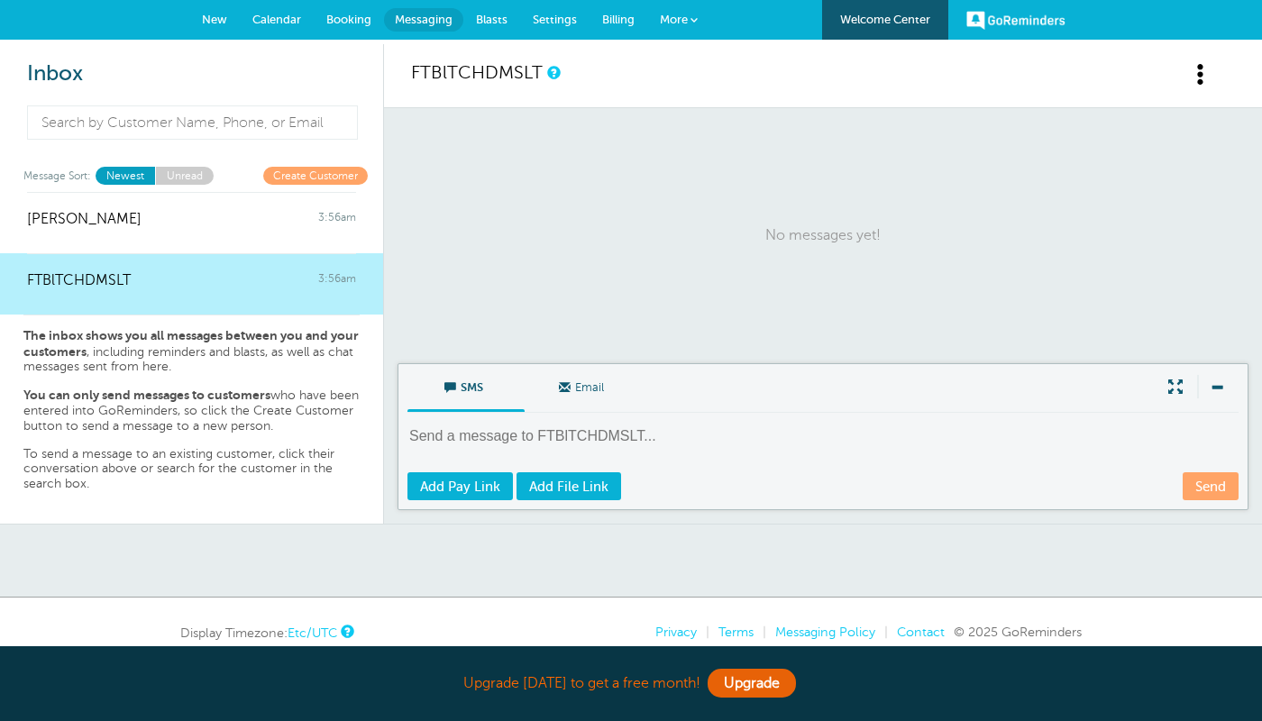
click at [515, 438] on textarea at bounding box center [824, 448] width 834 height 44
type textarea "lolol"
click at [1197, 488] on link "Send" at bounding box center [1210, 486] width 56 height 28
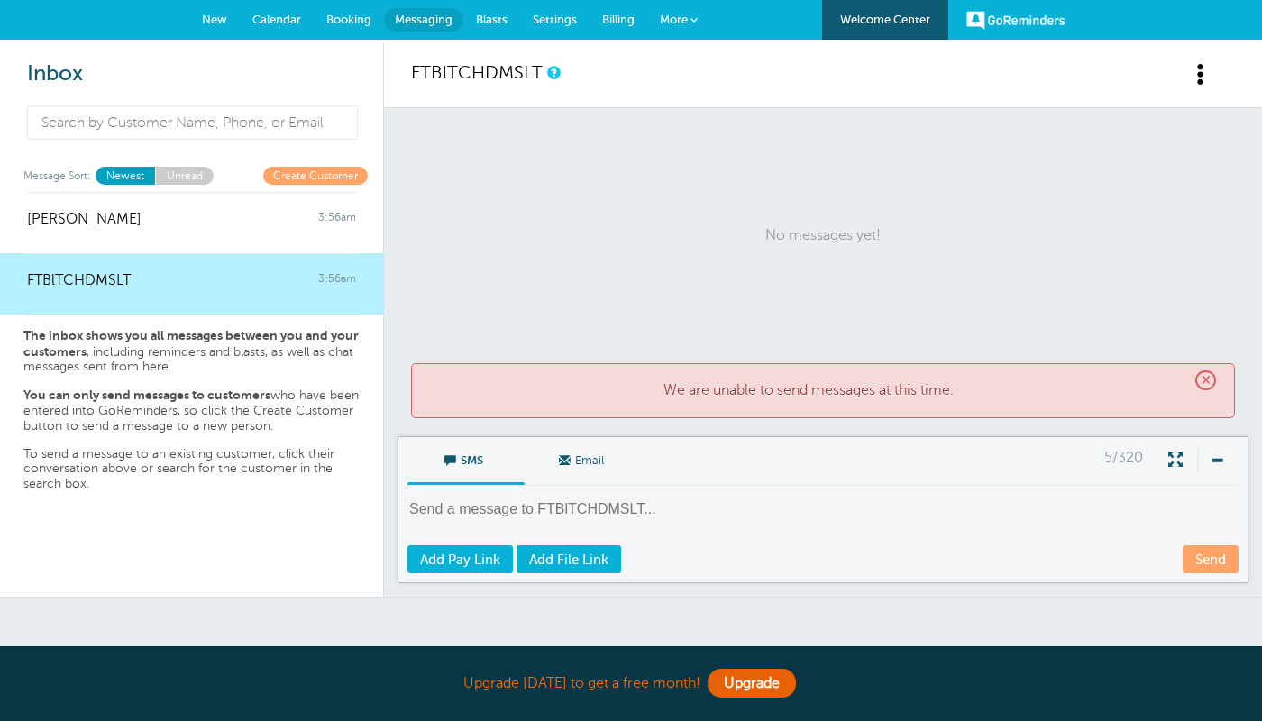
click at [570, 476] on span "Email" at bounding box center [583, 458] width 90 height 43
click at [0, 0] on input "Email" at bounding box center [0, 0] width 0 height 0
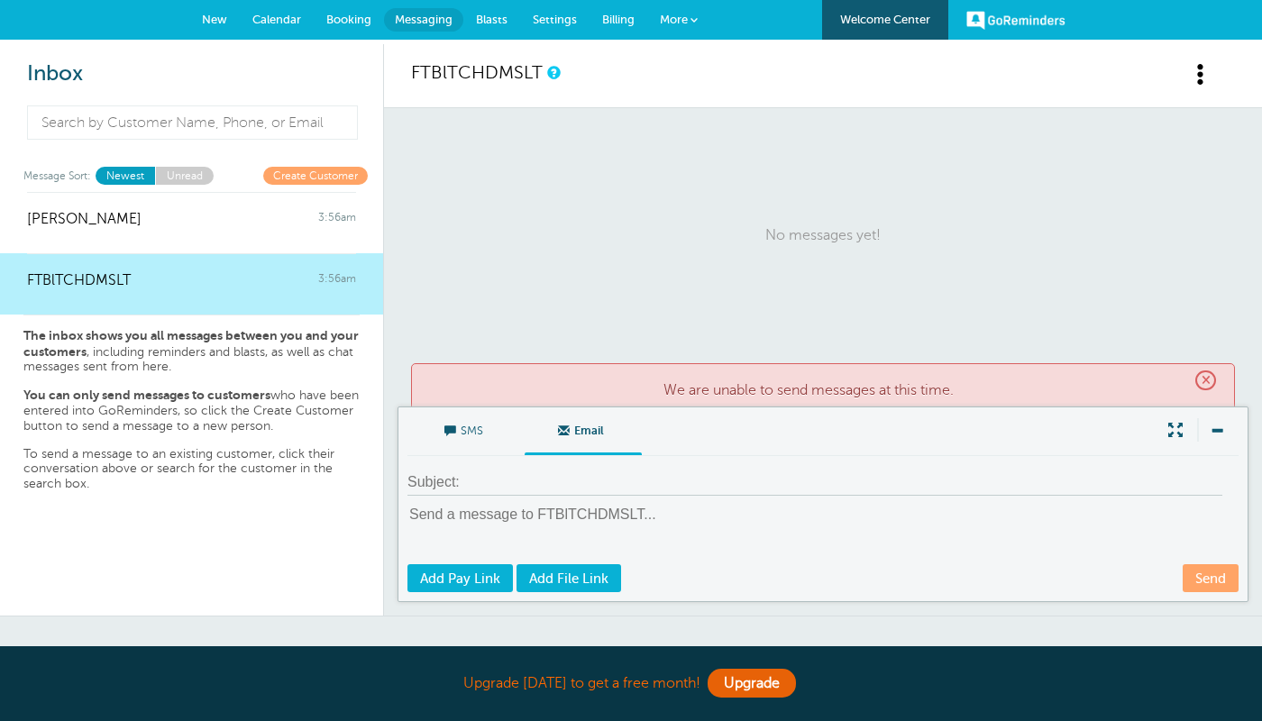
click at [555, 488] on input at bounding box center [814, 483] width 815 height 26
type input "lolol"
click at [652, 514] on textarea at bounding box center [824, 534] width 834 height 58
type textarea "lolol"
click at [1189, 580] on link "Send" at bounding box center [1210, 578] width 56 height 28
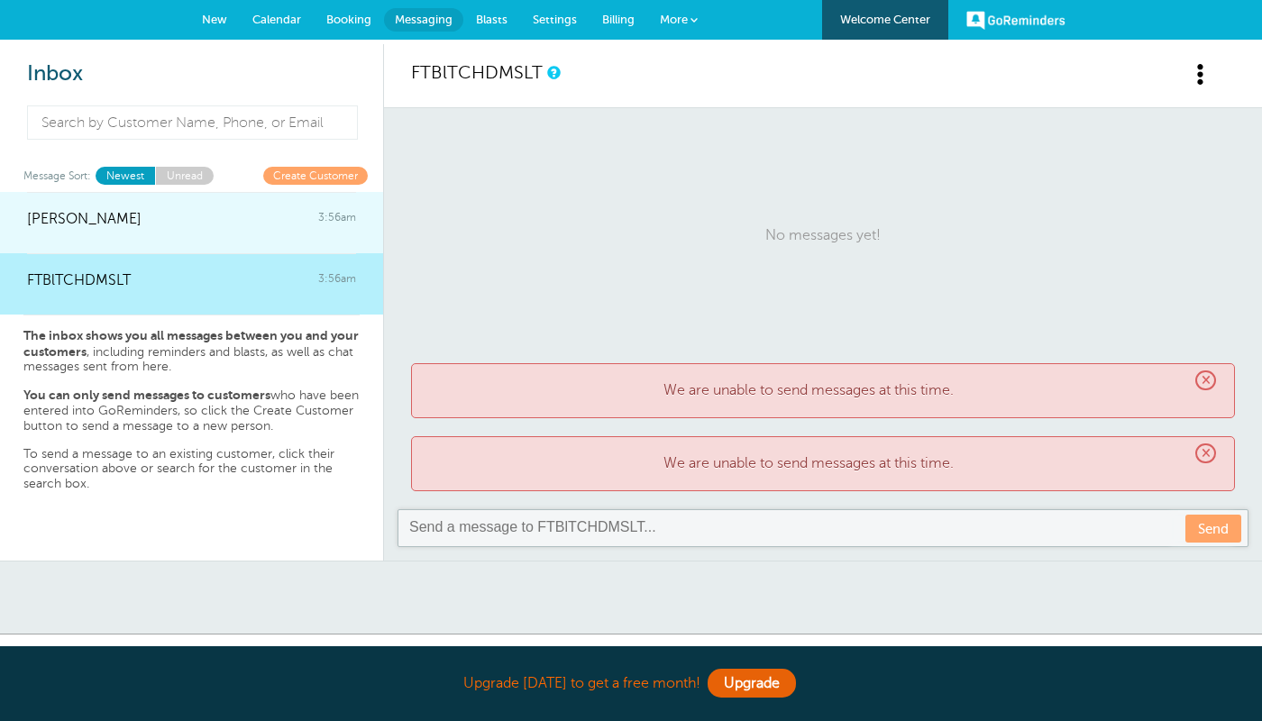
click at [273, 237] on link "Jessica Cipolla 3:56am" at bounding box center [191, 222] width 383 height 61
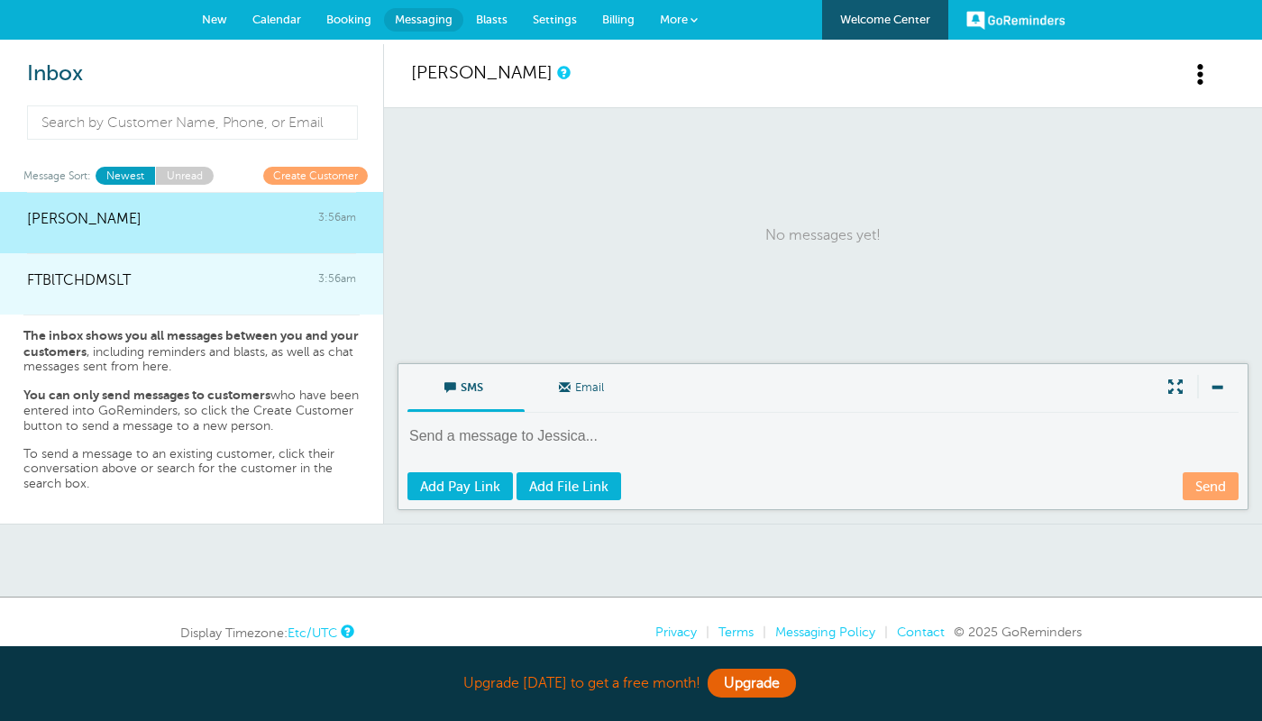
click at [262, 269] on div "FTBlTCHDMSLT 3:56am" at bounding box center [191, 271] width 329 height 36
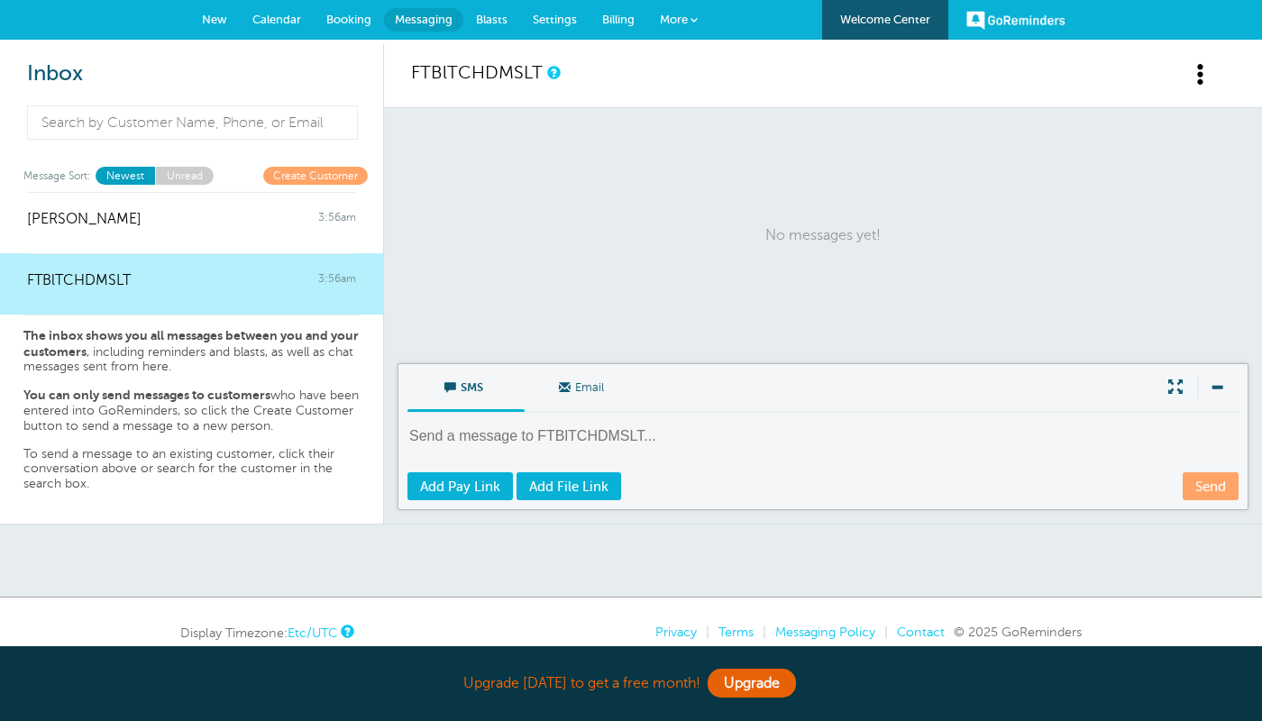
click at [289, 22] on span "Calendar" at bounding box center [276, 20] width 49 height 14
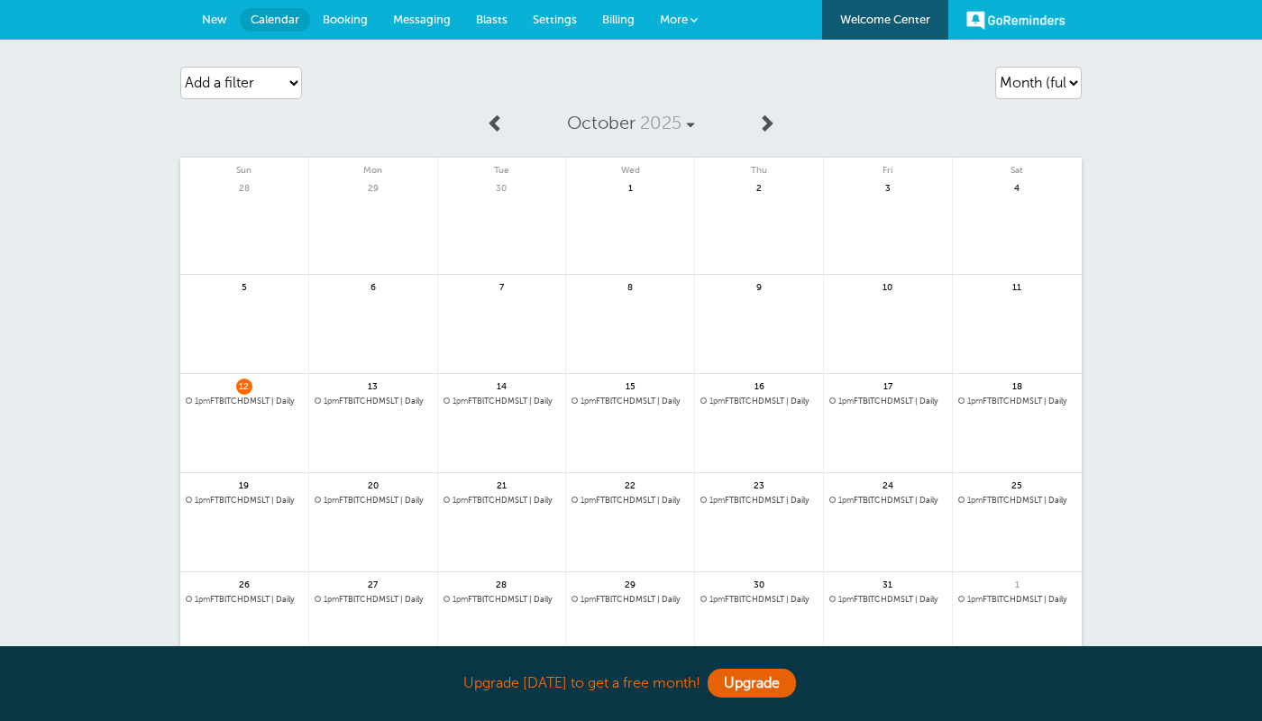
click at [256, 396] on div "12 1pm FTBlTCHDMSLT | Daily" at bounding box center [244, 423] width 129 height 99
click at [255, 402] on span "1pm FTBlTCHDMSLT | Daily" at bounding box center [244, 402] width 117 height 10
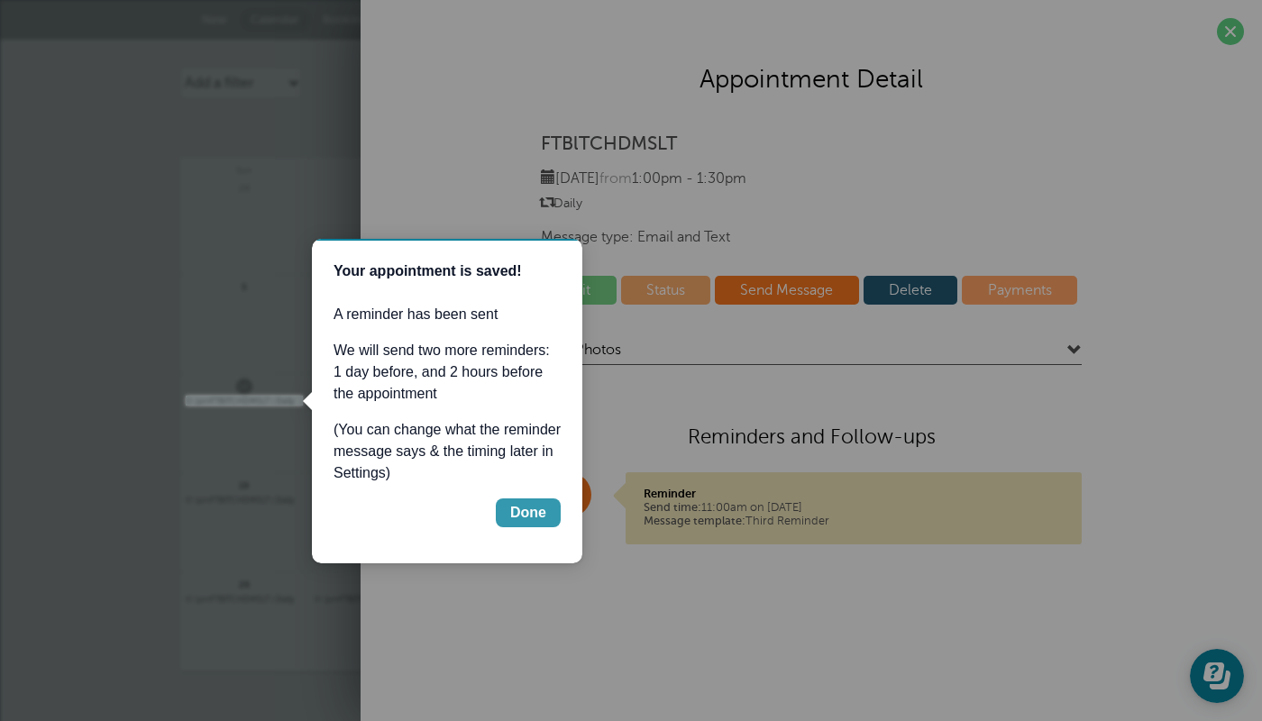
click at [526, 513] on div "Done" at bounding box center [528, 513] width 36 height 22
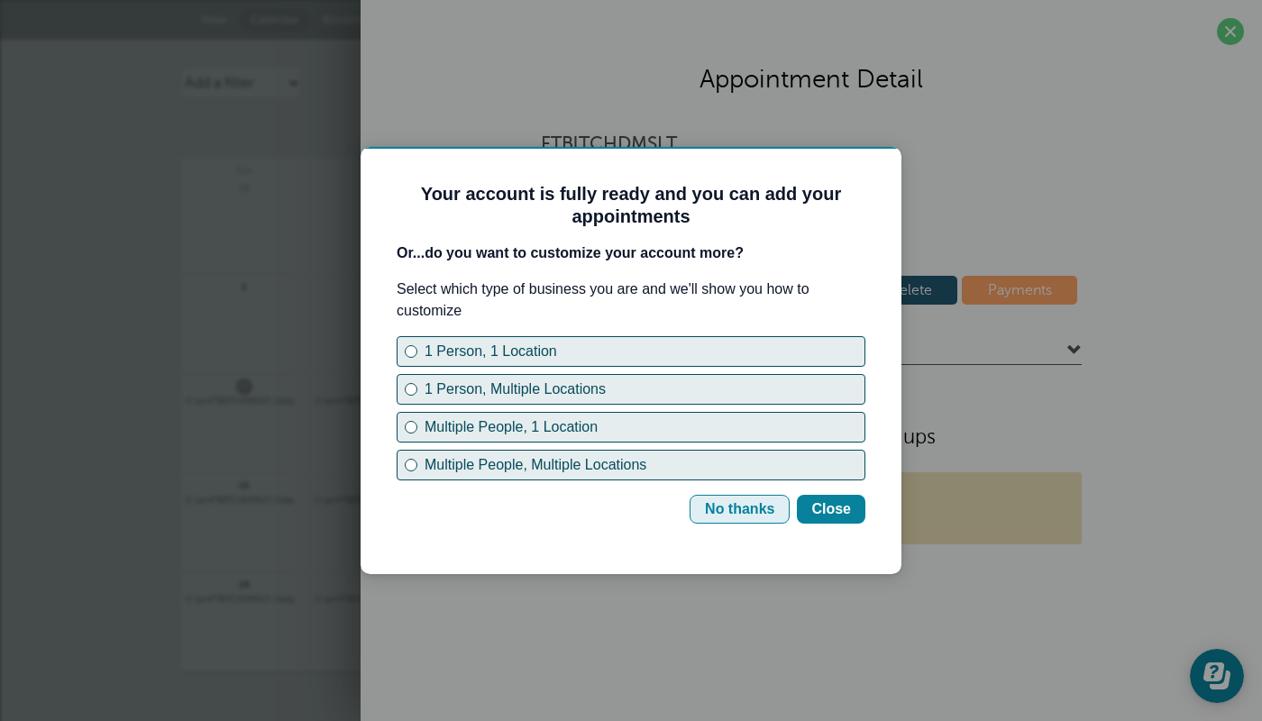
click at [762, 515] on div "No thanks" at bounding box center [739, 509] width 69 height 22
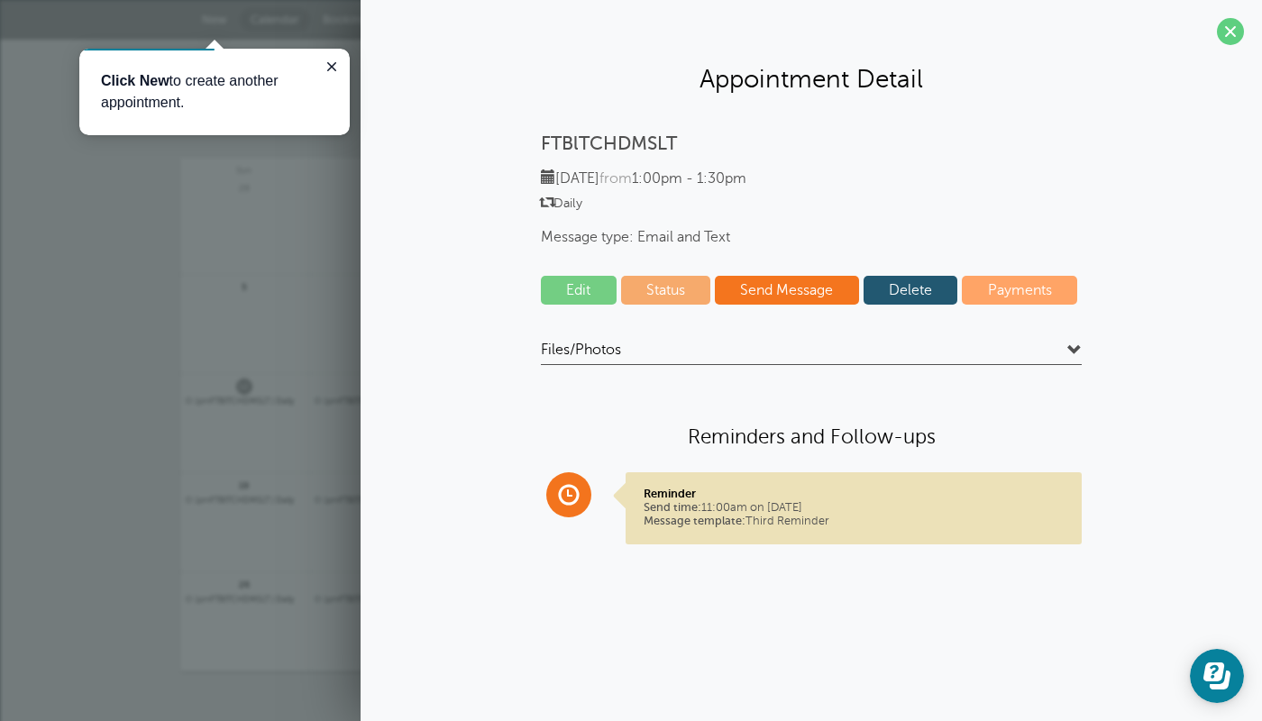
click at [595, 295] on link "Edit" at bounding box center [579, 290] width 76 height 29
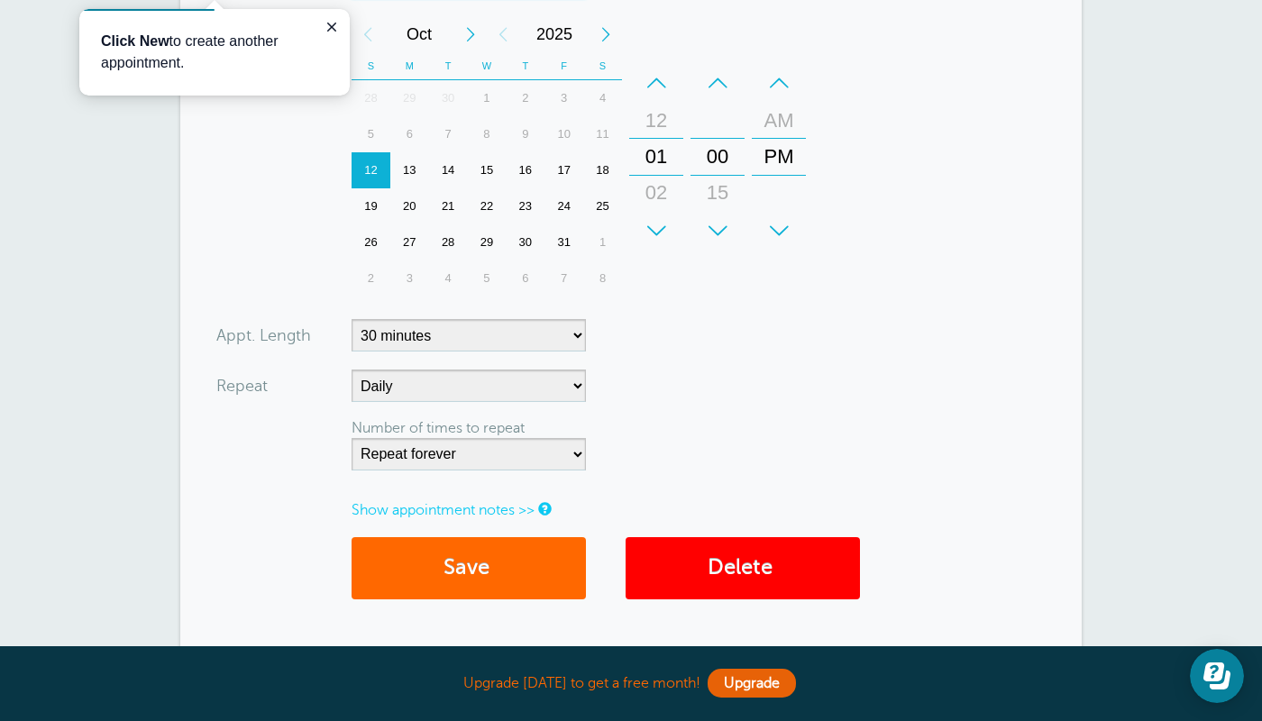
scroll to position [741, 0]
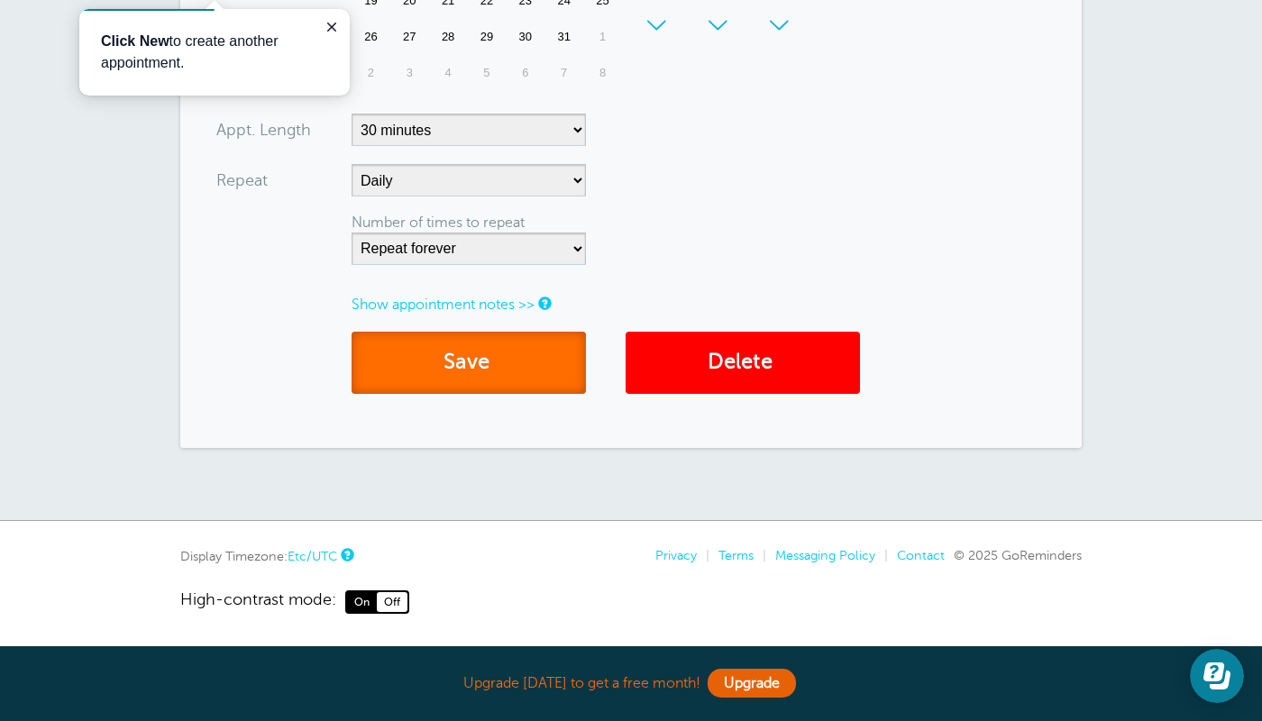
click at [570, 351] on button "Save" at bounding box center [468, 363] width 234 height 62
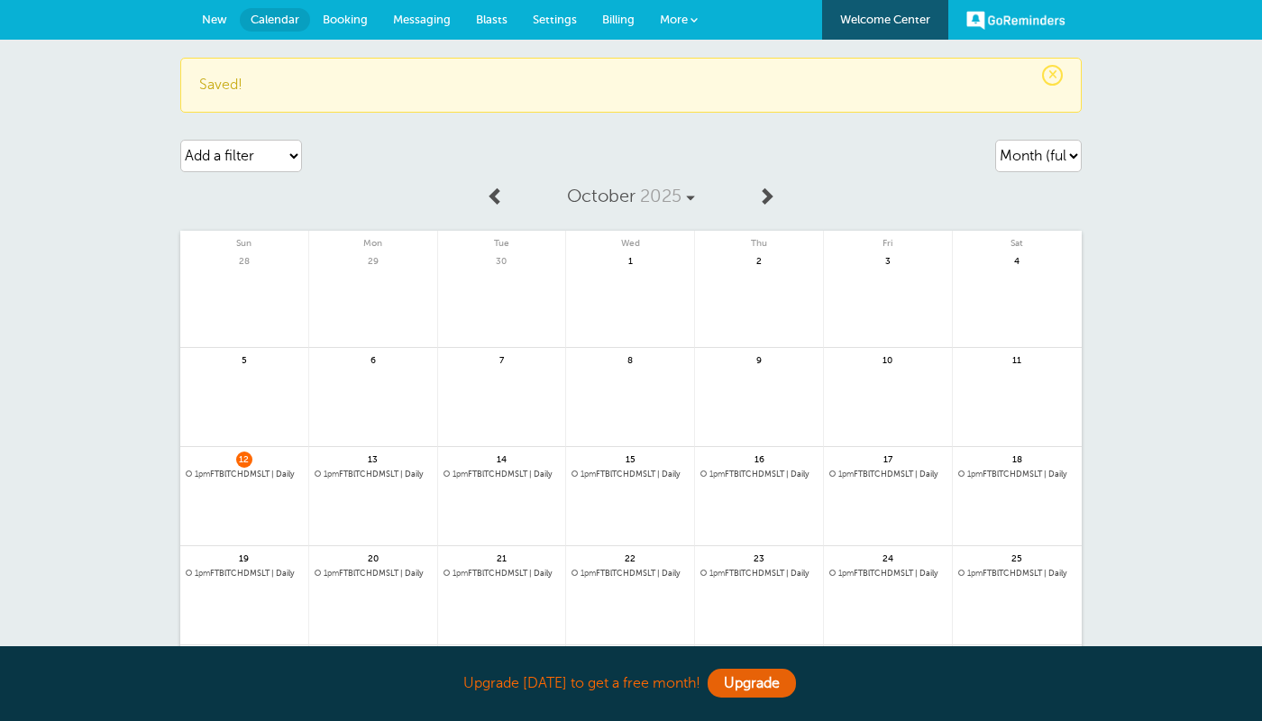
click at [270, 474] on span "1pm FTBlTCHDMSLT | Daily" at bounding box center [244, 475] width 117 height 10
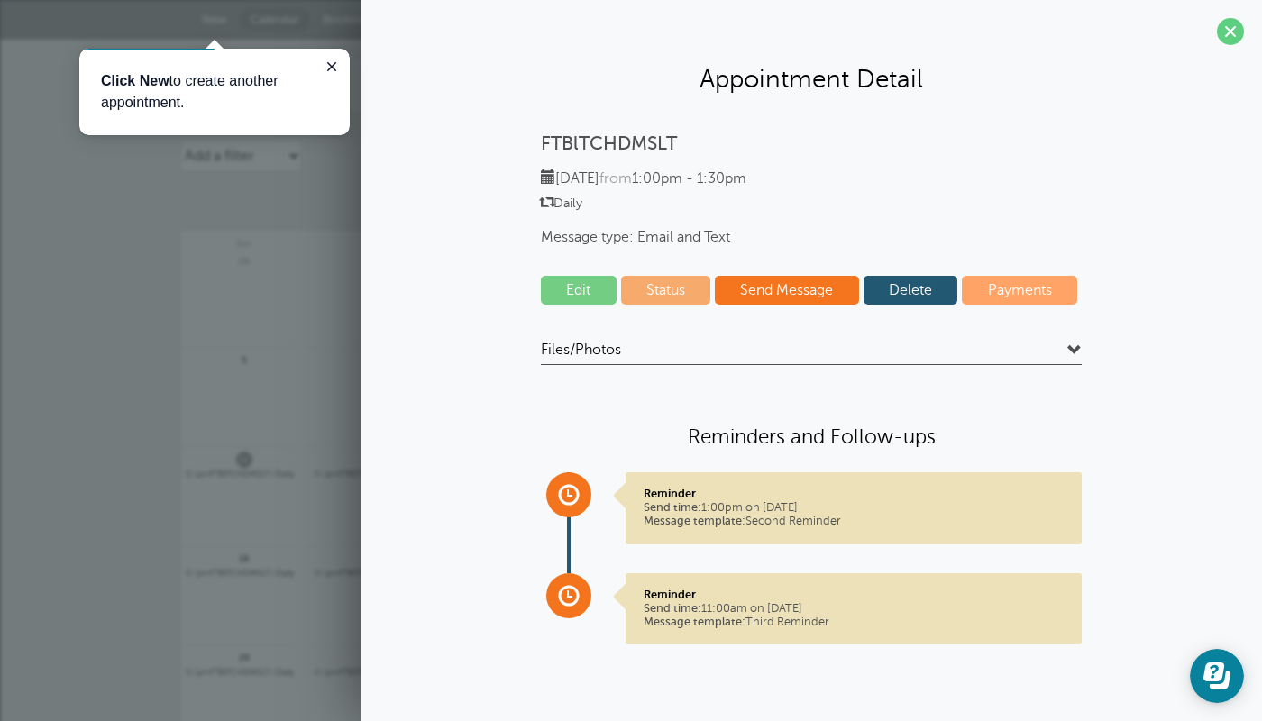
click at [752, 296] on link "Send Message" at bounding box center [787, 290] width 144 height 29
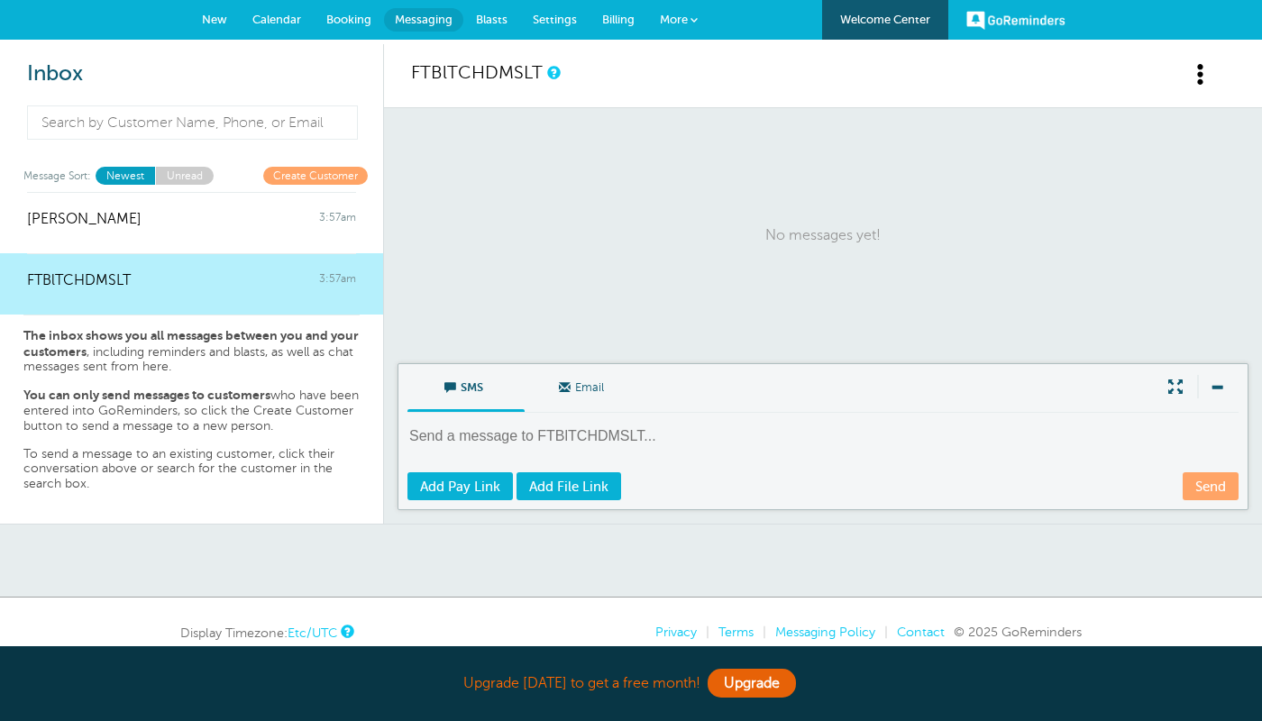
click at [597, 429] on textarea at bounding box center [824, 448] width 834 height 44
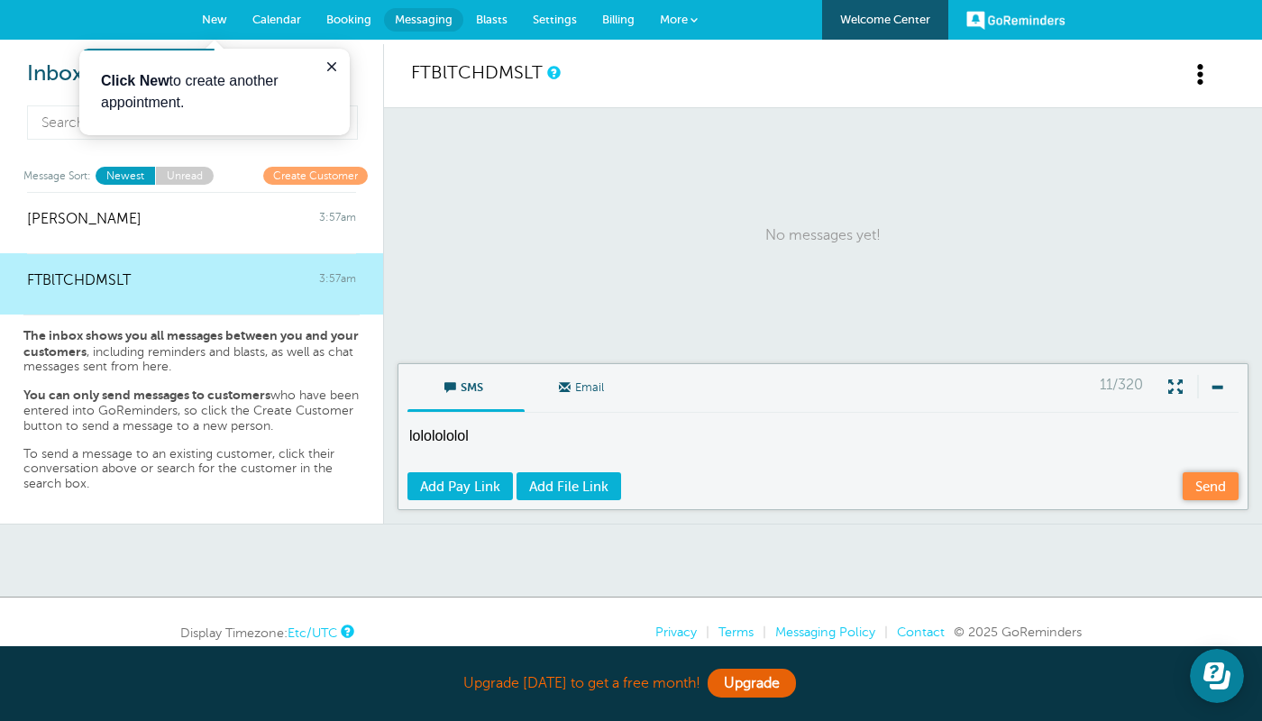
type textarea "lololololol"
click at [1200, 488] on link "Send" at bounding box center [1210, 486] width 56 height 28
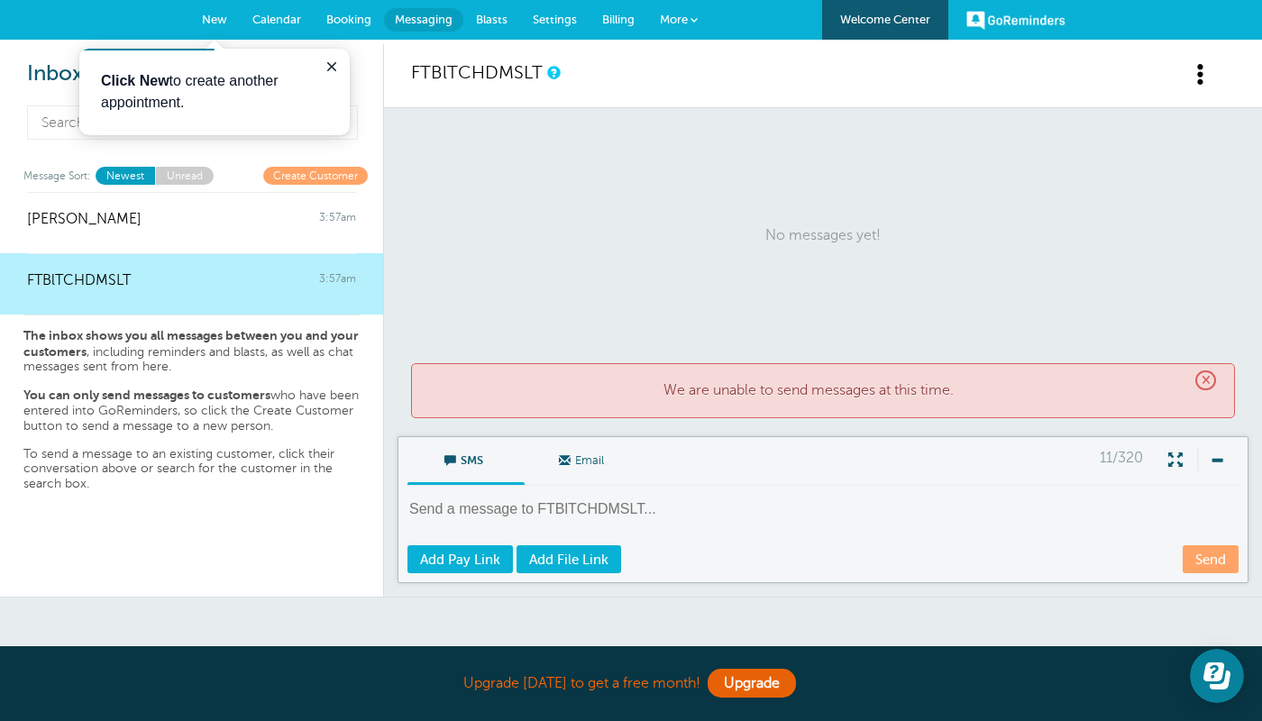
click at [1217, 381] on div "× We are unable to send messages at this time." at bounding box center [823, 390] width 824 height 55
click at [1214, 381] on span "×" at bounding box center [1205, 380] width 21 height 21
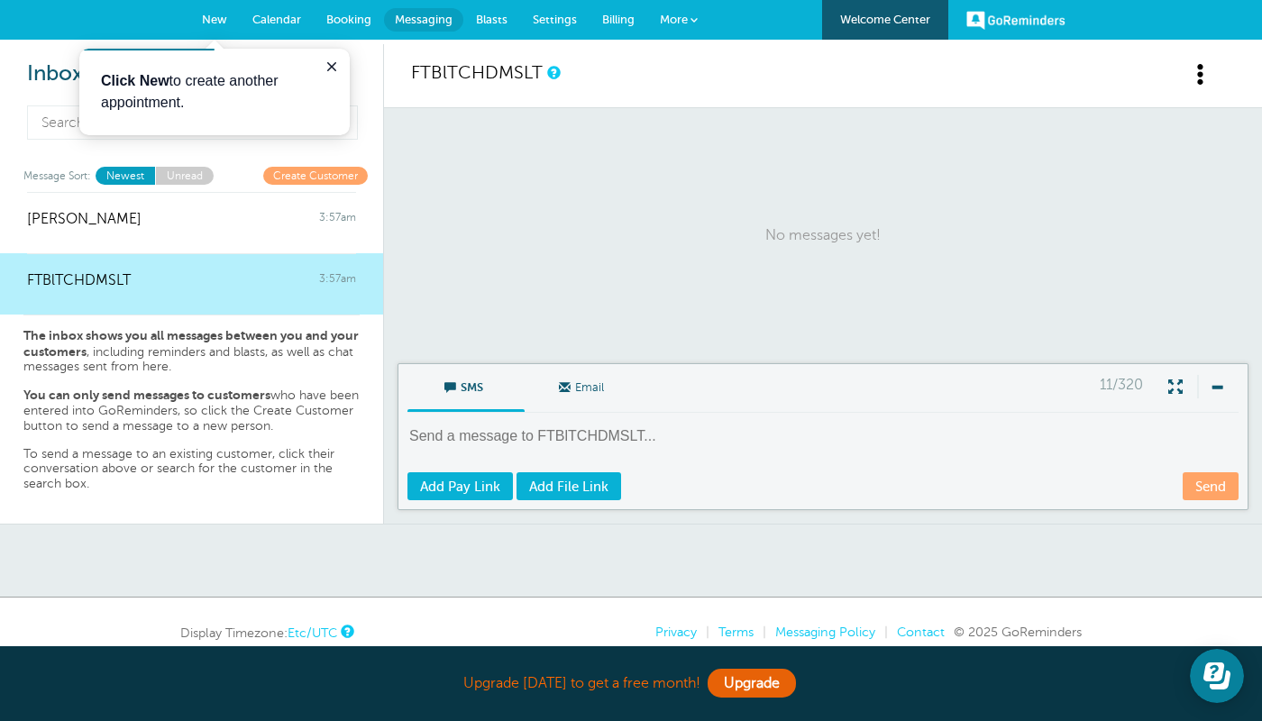
click at [562, 393] on span at bounding box center [565, 388] width 12 height 12
click at [0, 0] on input "Email" at bounding box center [0, 0] width 0 height 0
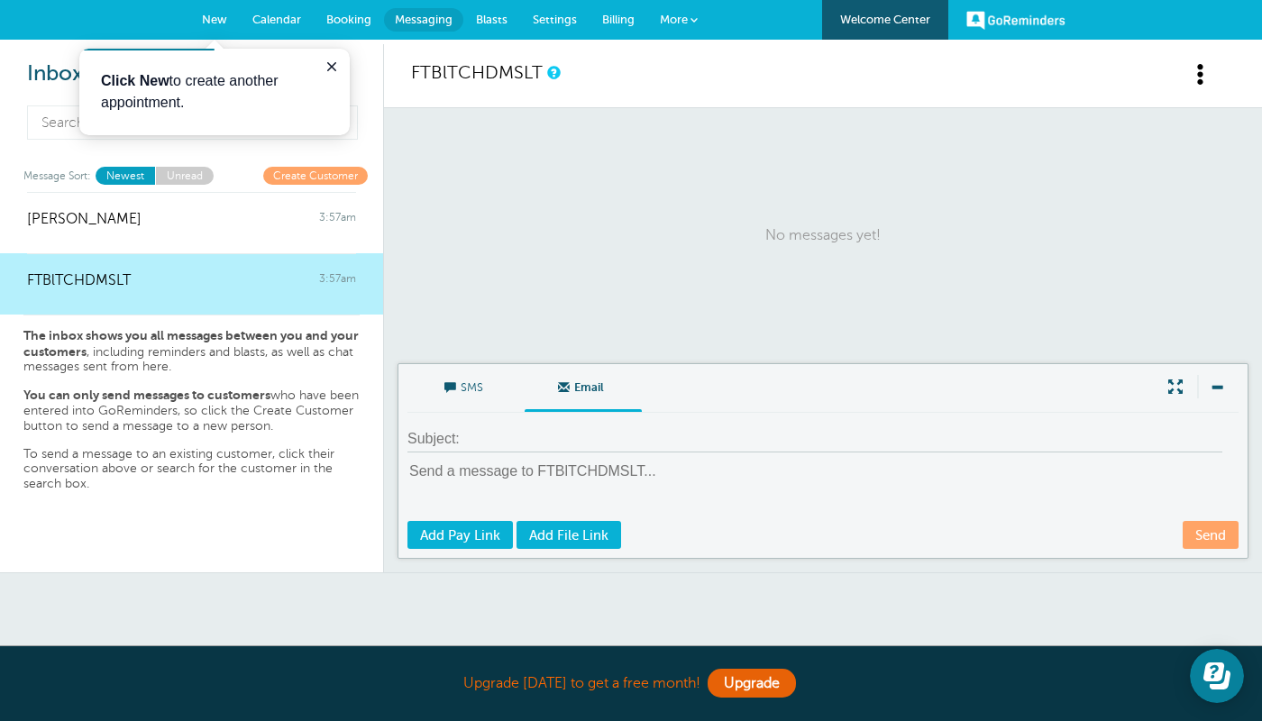
click at [317, 181] on link "Create Customer" at bounding box center [315, 175] width 105 height 17
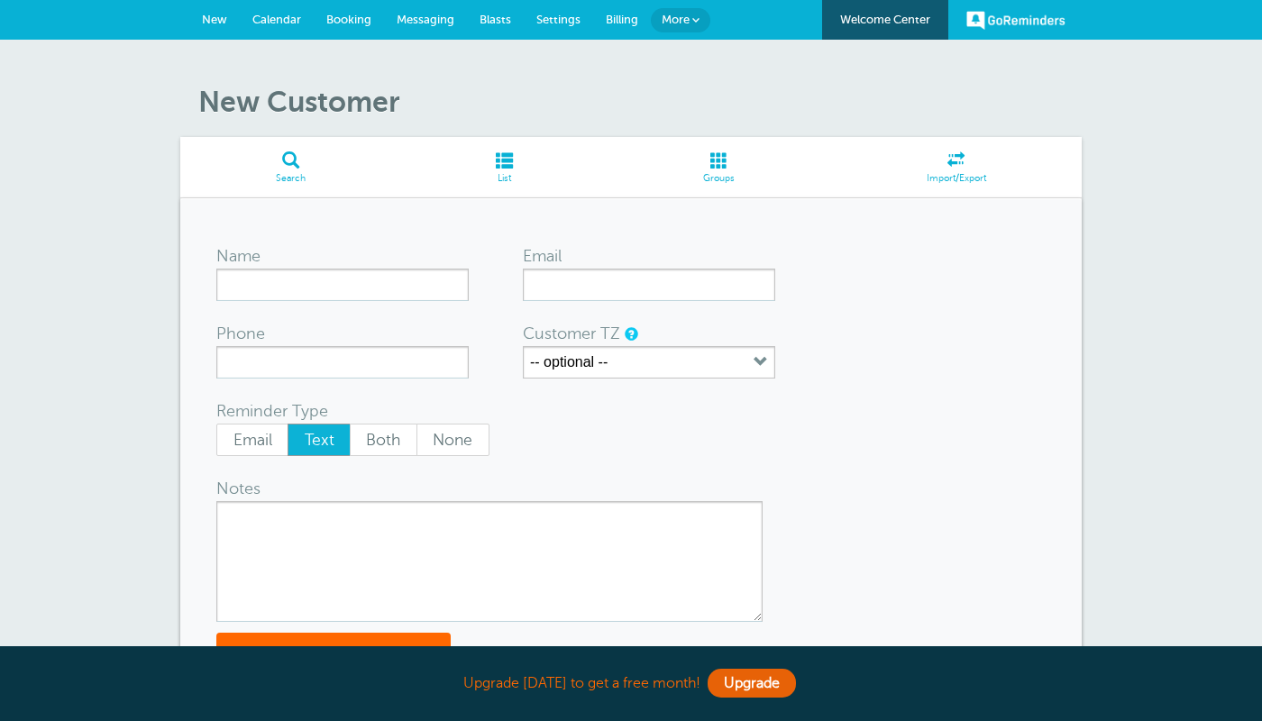
click at [267, 287] on input "Name" at bounding box center [342, 285] width 252 height 32
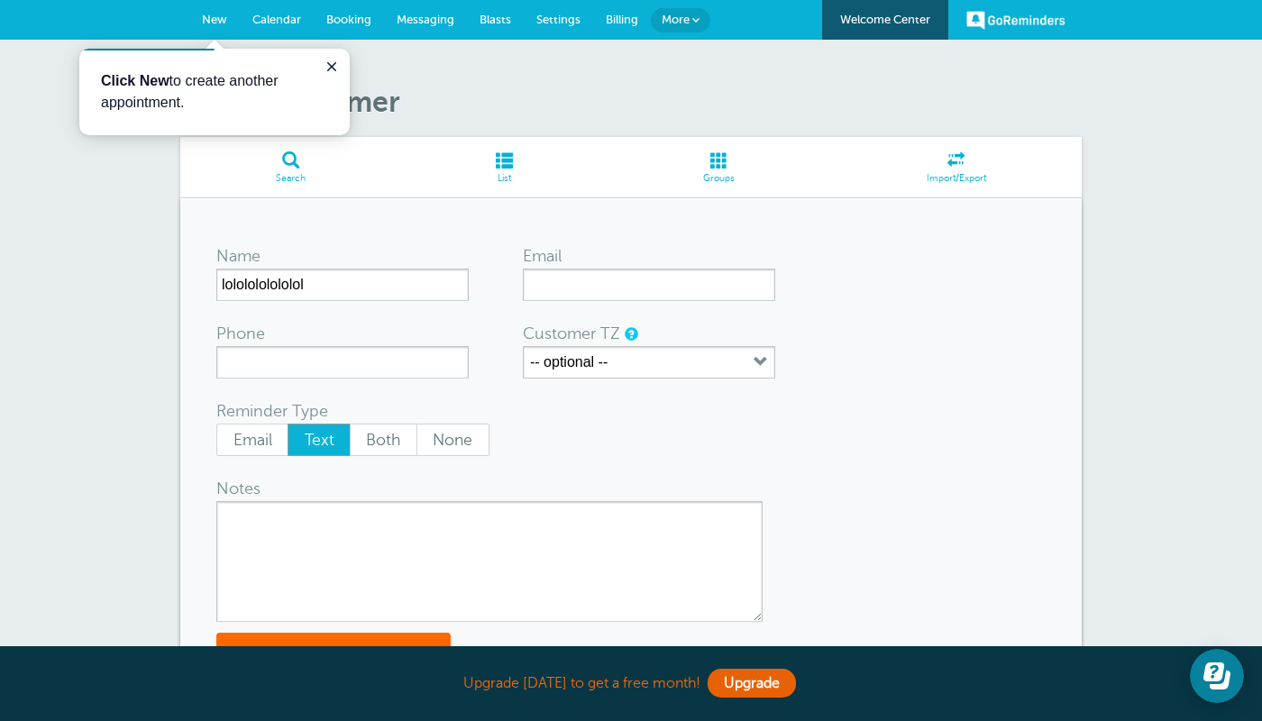
type input "lololololololol"
click at [360, 360] on input "Phone" at bounding box center [342, 362] width 252 height 32
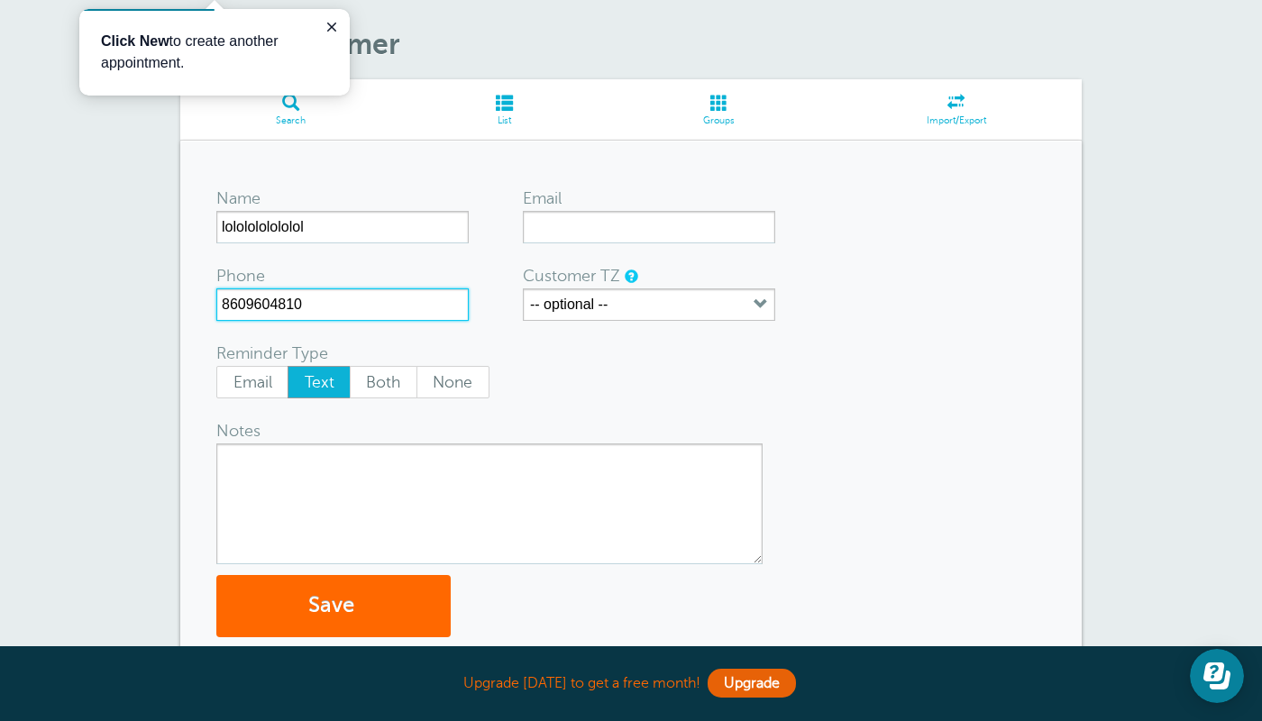
scroll to position [68, 0]
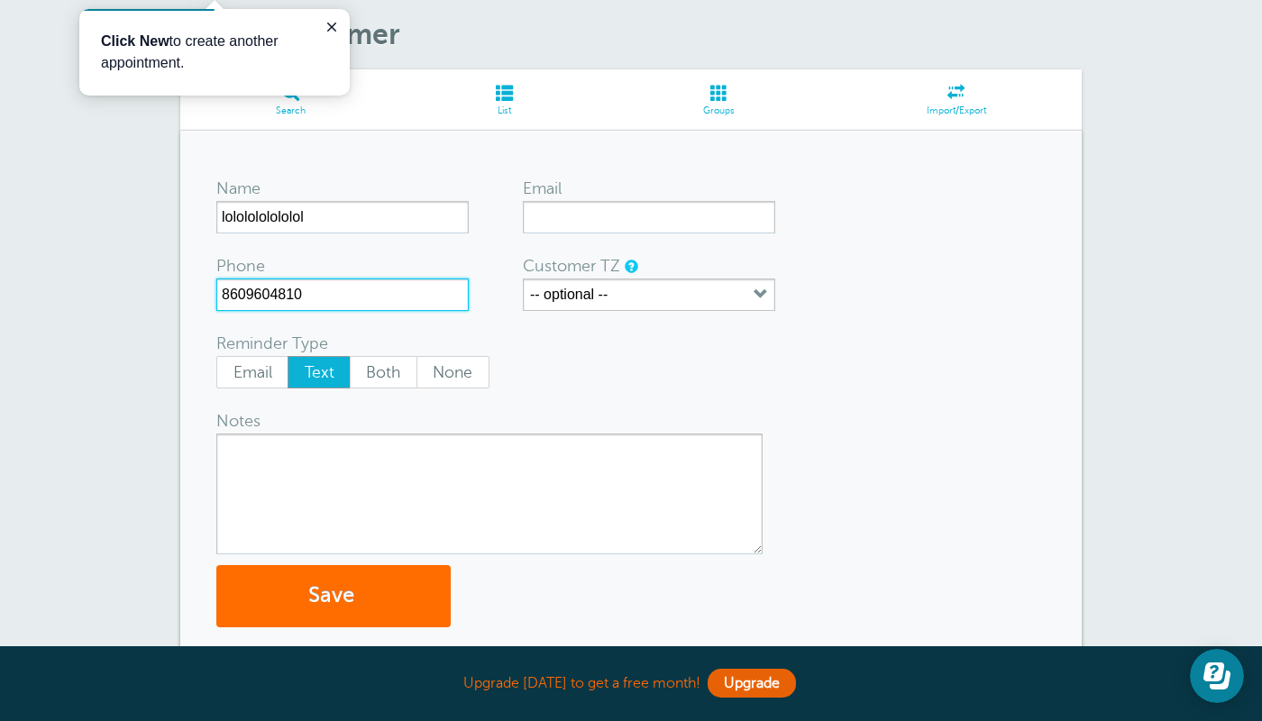
type input "8609604810"
click at [360, 589] on span "submit" at bounding box center [356, 595] width 5 height 24
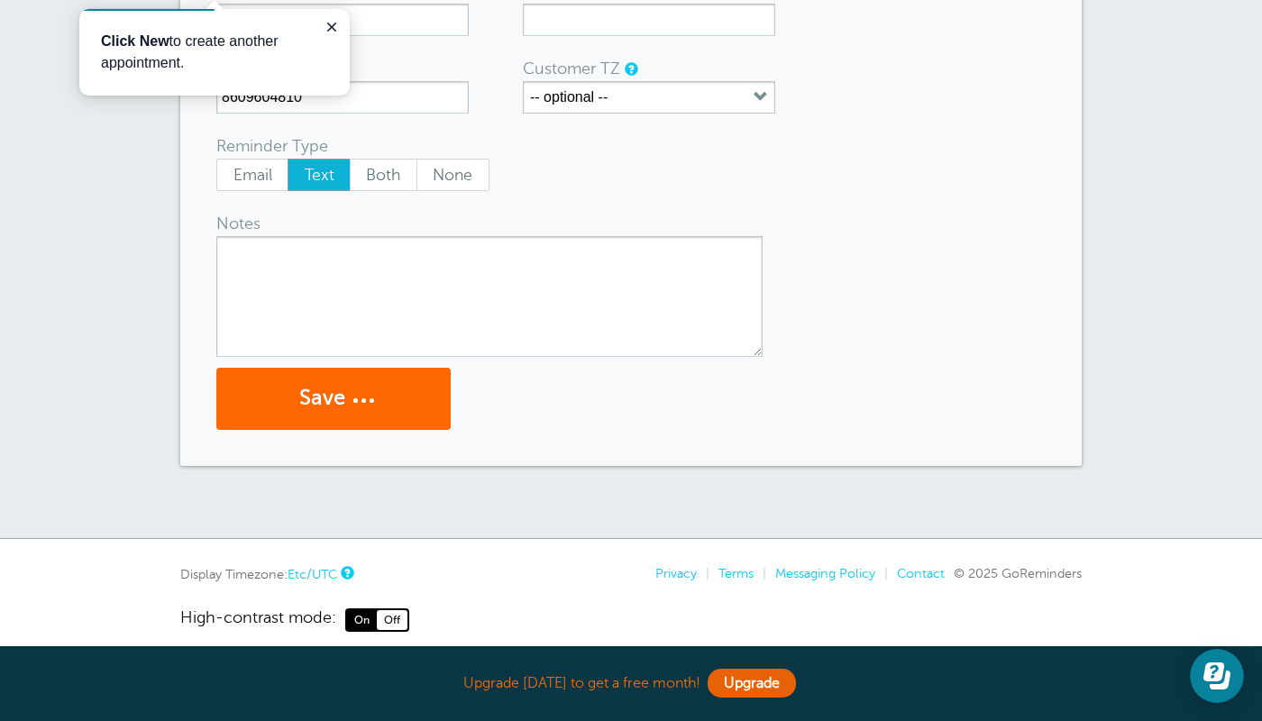
scroll to position [284, 0]
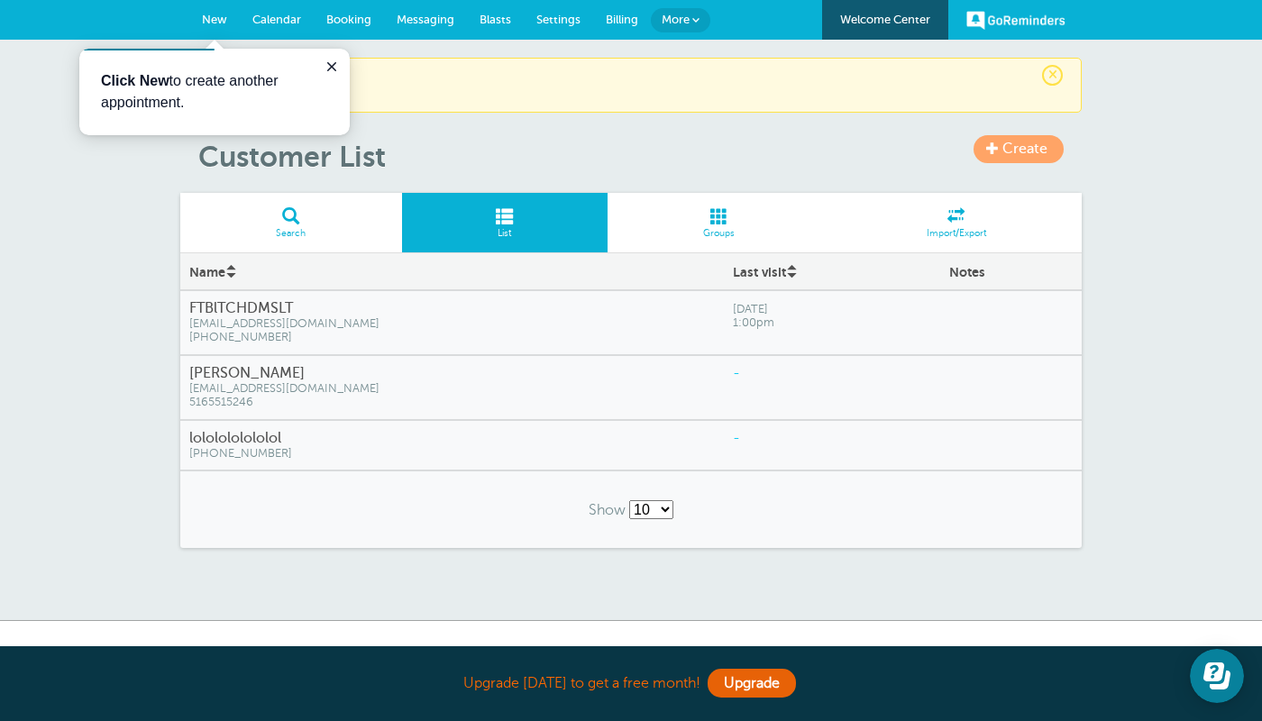
click at [443, 24] on span "Messaging" at bounding box center [426, 20] width 58 height 14
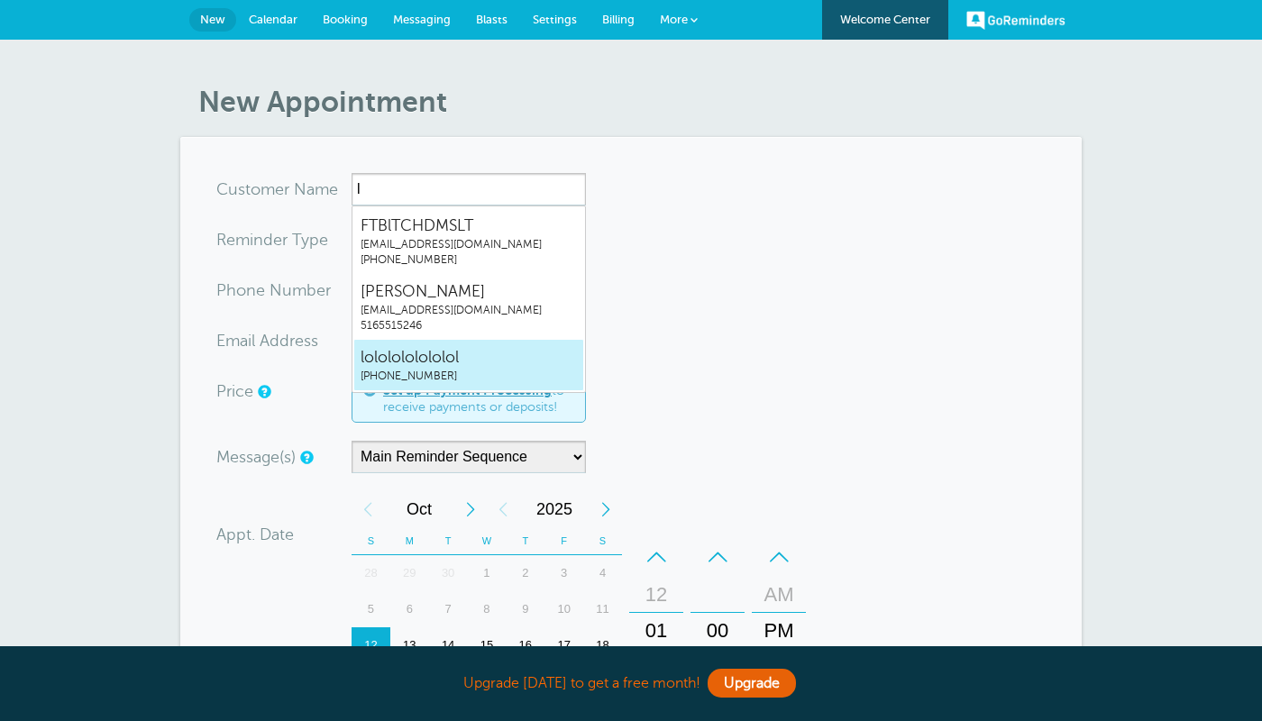
click at [411, 367] on span "lololololololol" at bounding box center [468, 357] width 216 height 23
type input "lololololololol8609604810"
type input "lololololololol"
type input "(860) 960-4810"
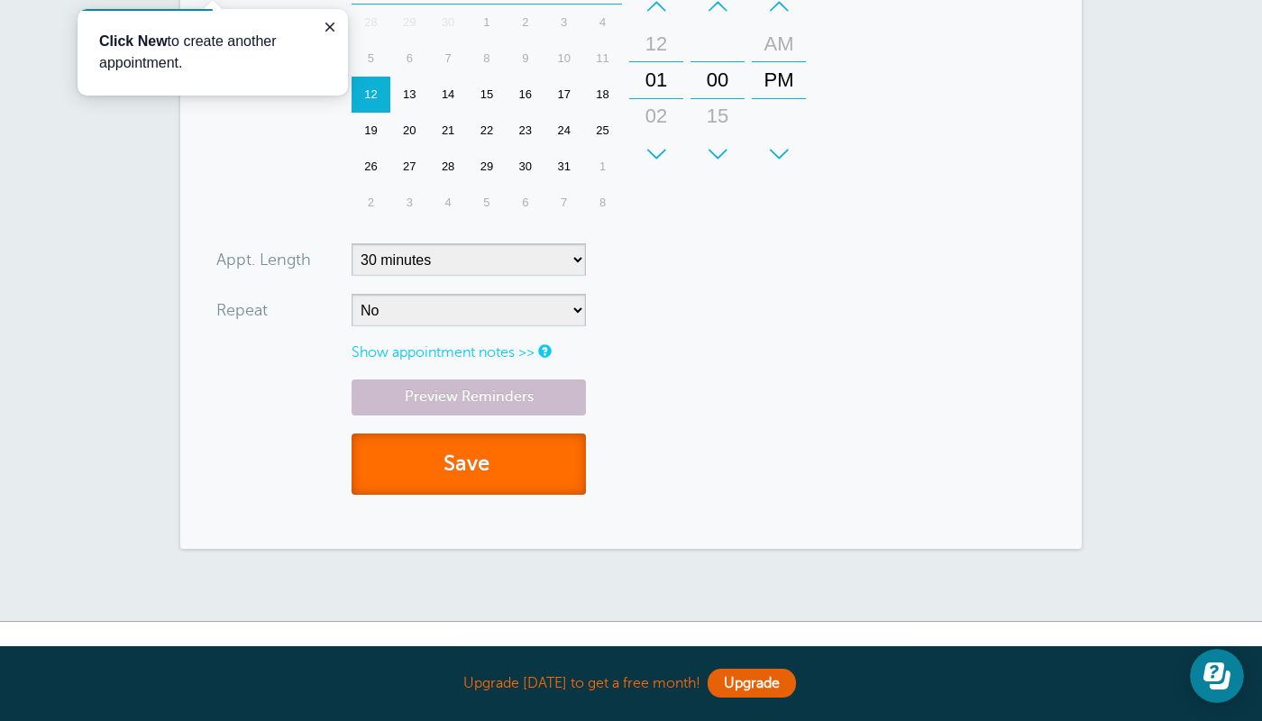
click at [491, 470] on button "Save" at bounding box center [468, 464] width 234 height 62
